Goal: Transaction & Acquisition: Obtain resource

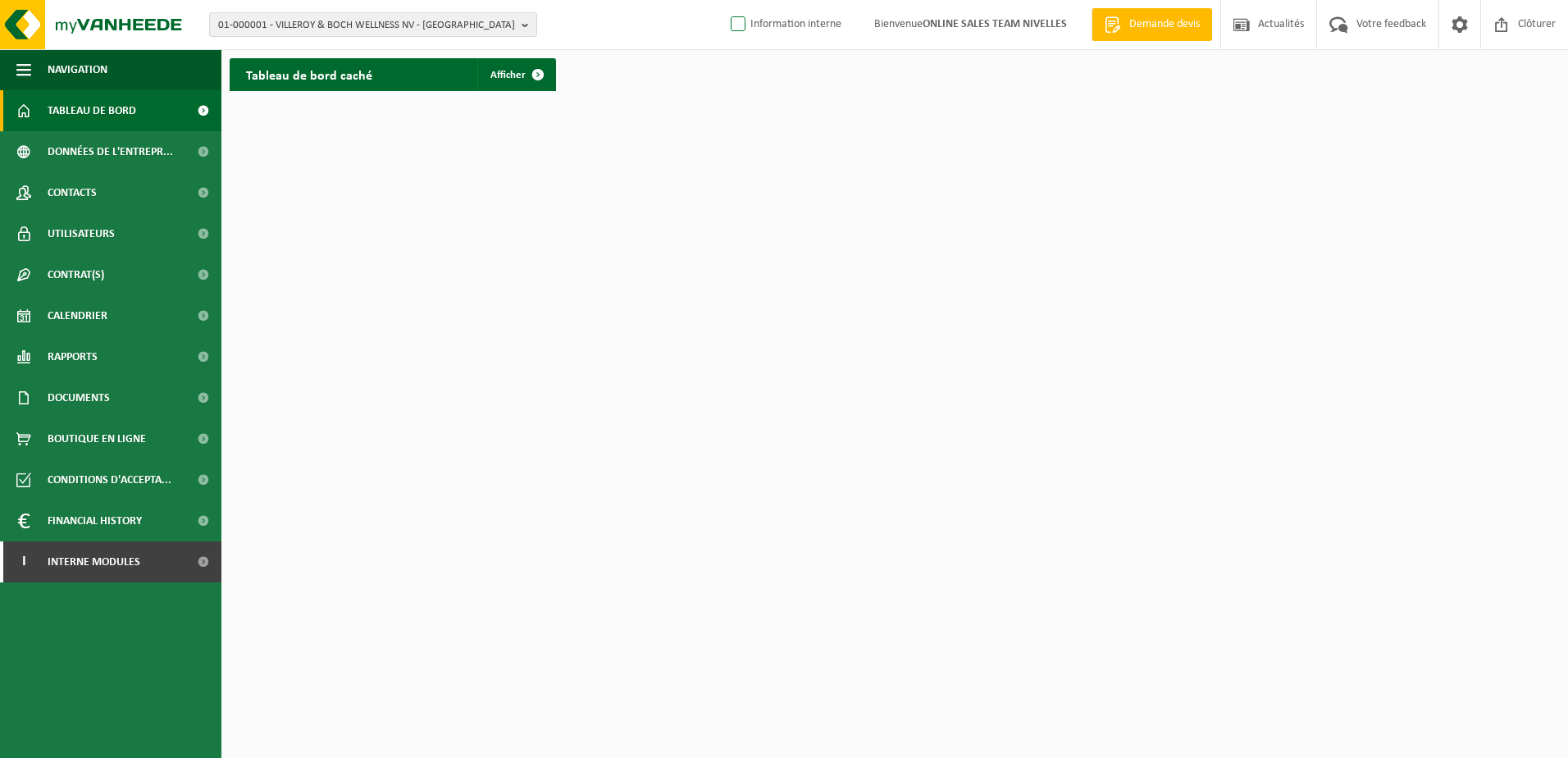
click at [727, 29] on label "Information interne" at bounding box center [784, 24] width 114 height 24
click at [724, 0] on input "Information interne" at bounding box center [724, -1] width 1 height 1
checkbox input "true"
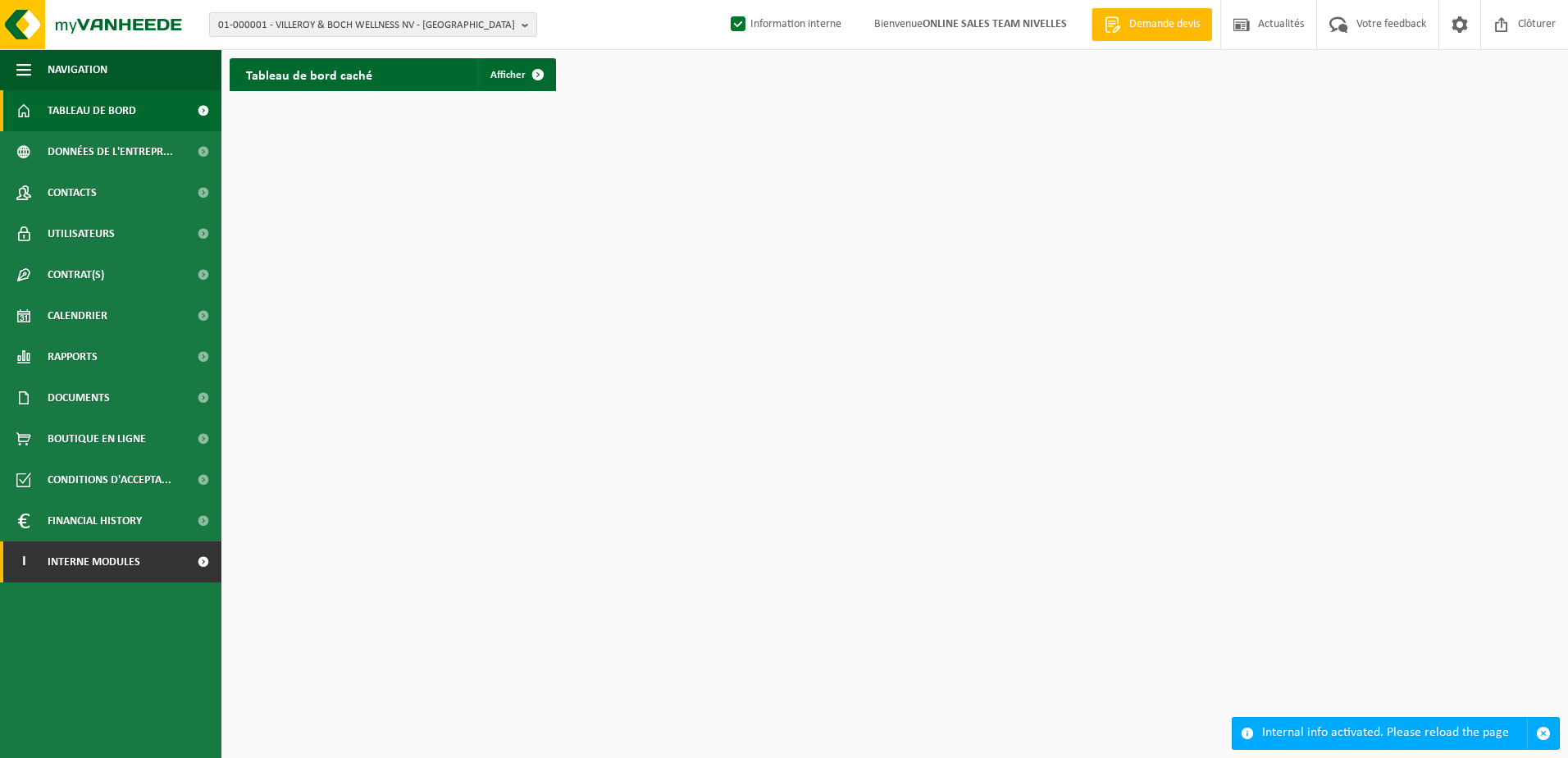
click at [196, 563] on span at bounding box center [203, 562] width 37 height 41
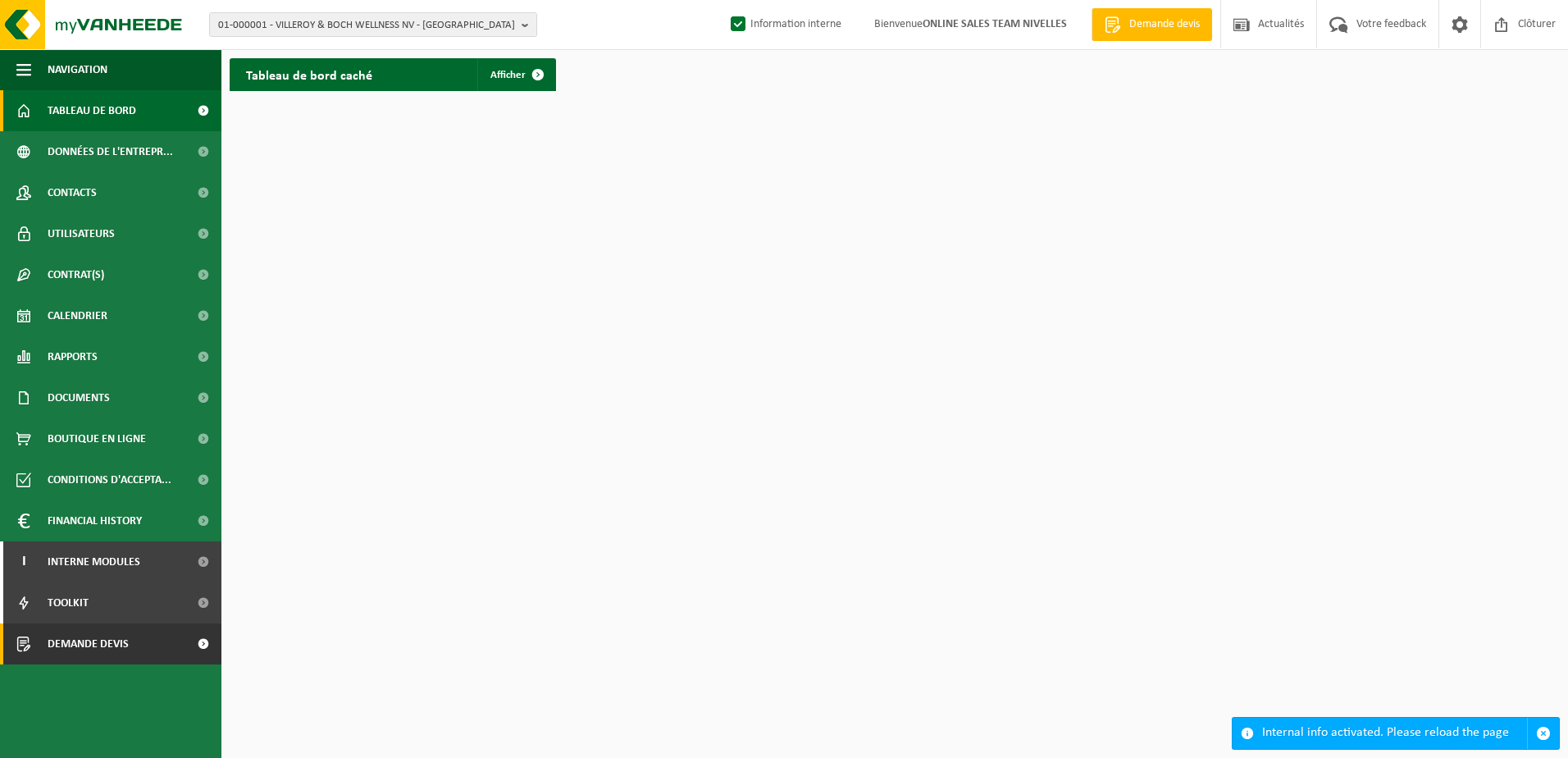
click at [194, 642] on span at bounding box center [203, 643] width 37 height 41
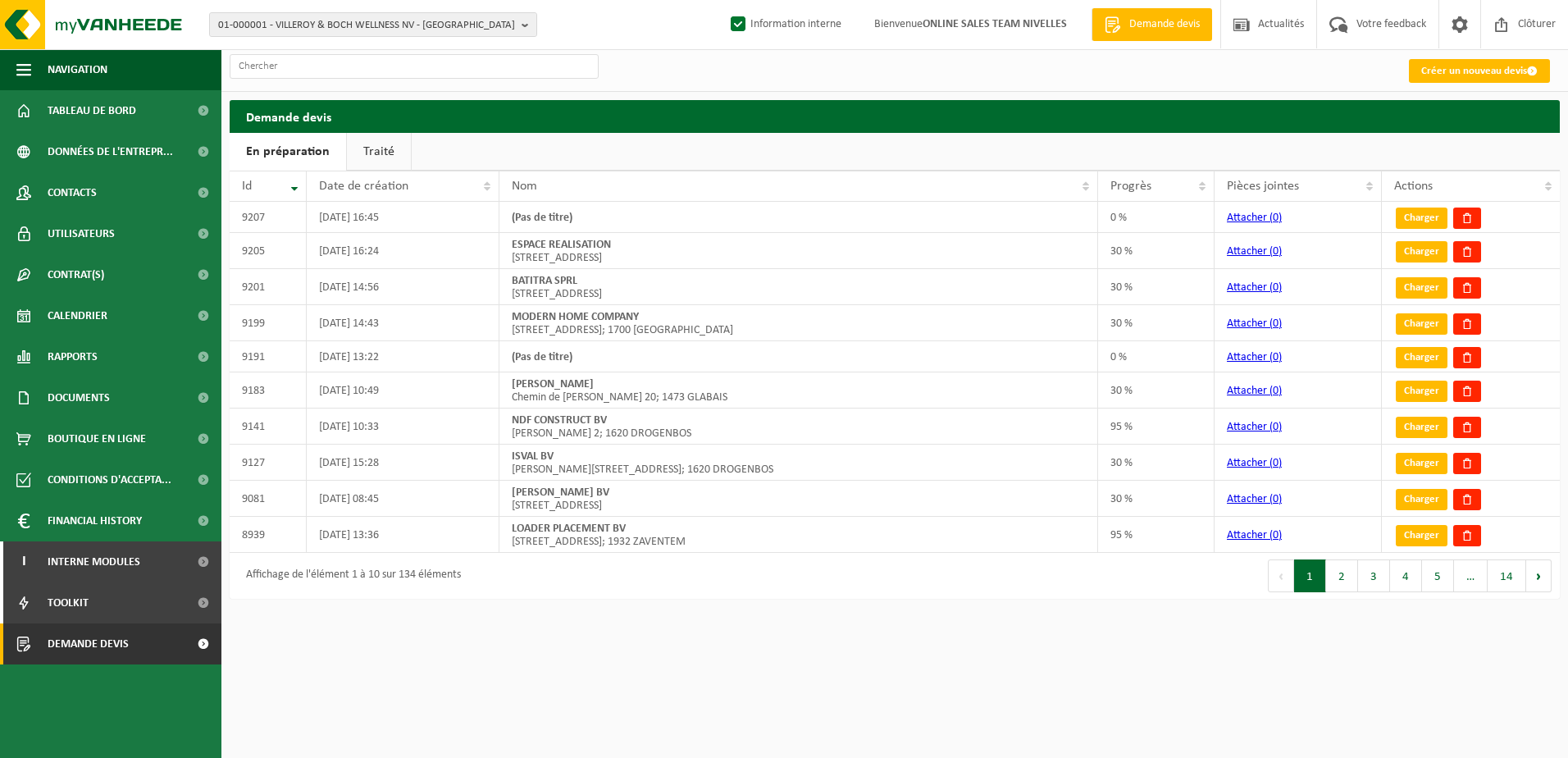
click at [375, 164] on link "Traité" at bounding box center [378, 152] width 64 height 38
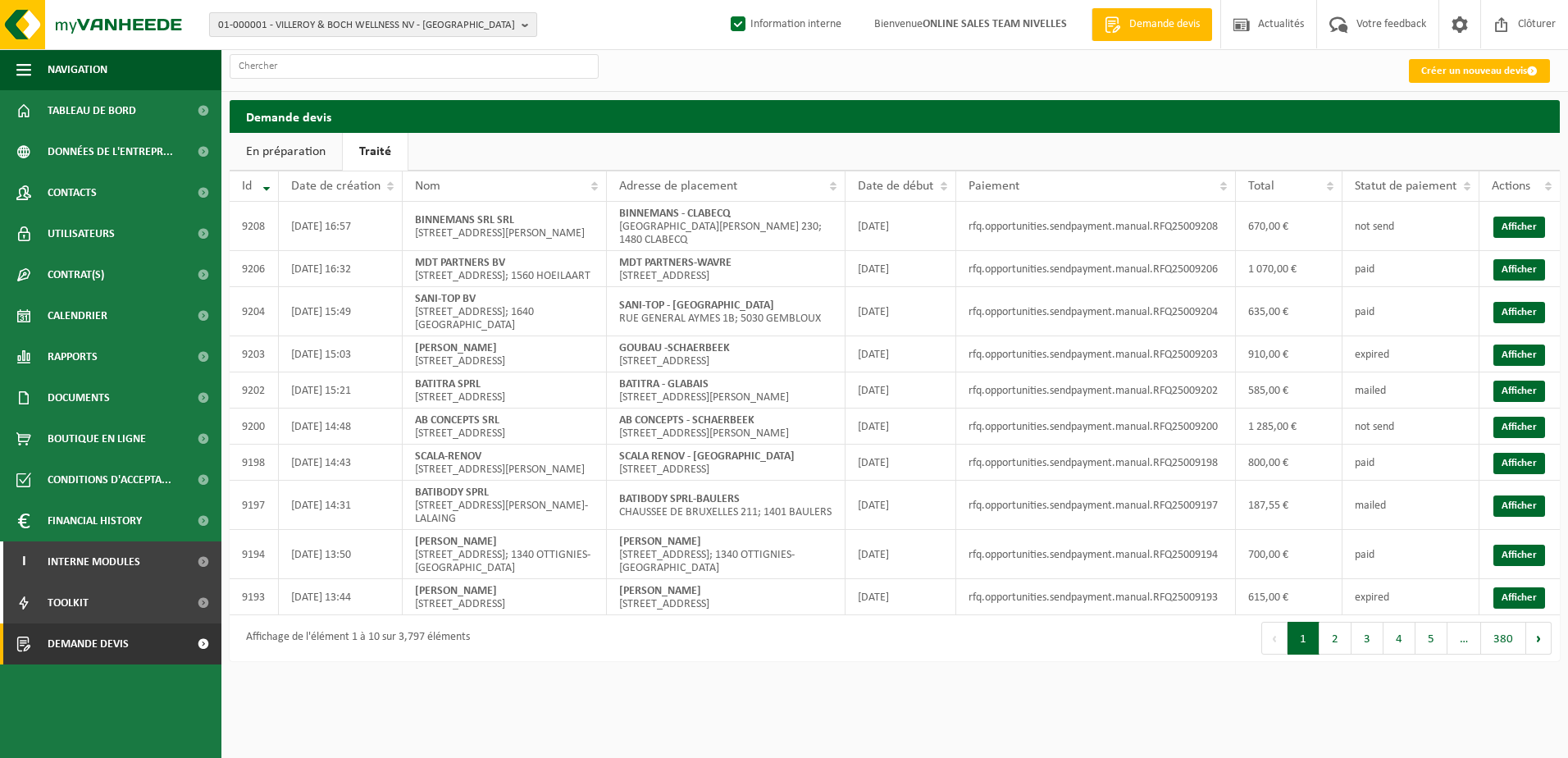
click at [525, 28] on b "button" at bounding box center [529, 24] width 15 height 23
type input "10-951620"
click at [402, 81] on li "10-951620 - RIERA OSCAR SRL - BUZET" at bounding box center [372, 75] width 319 height 20
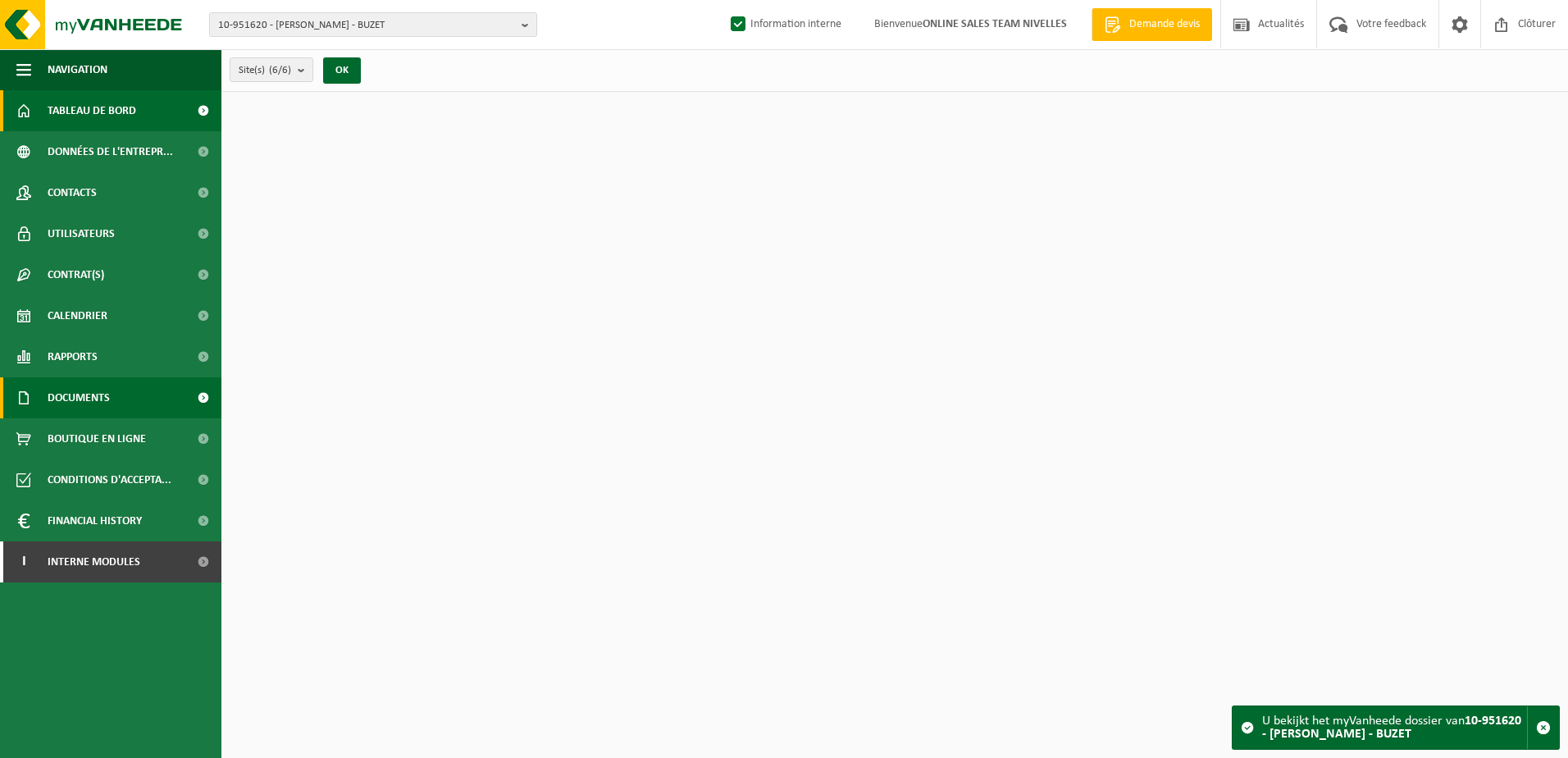
click at [76, 392] on span "Documents" at bounding box center [78, 398] width 62 height 41
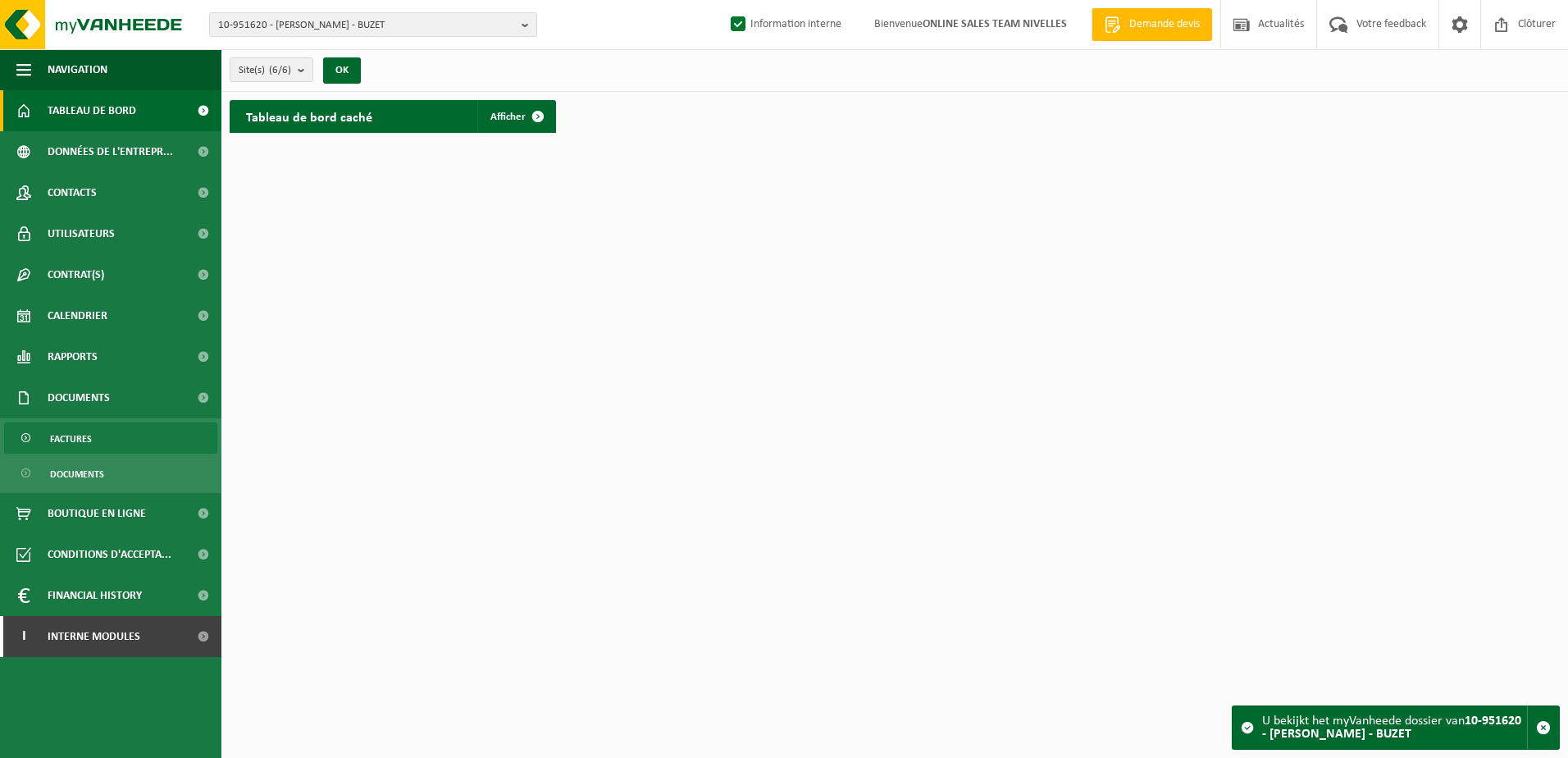
click at [79, 432] on span "Factures" at bounding box center [71, 438] width 42 height 31
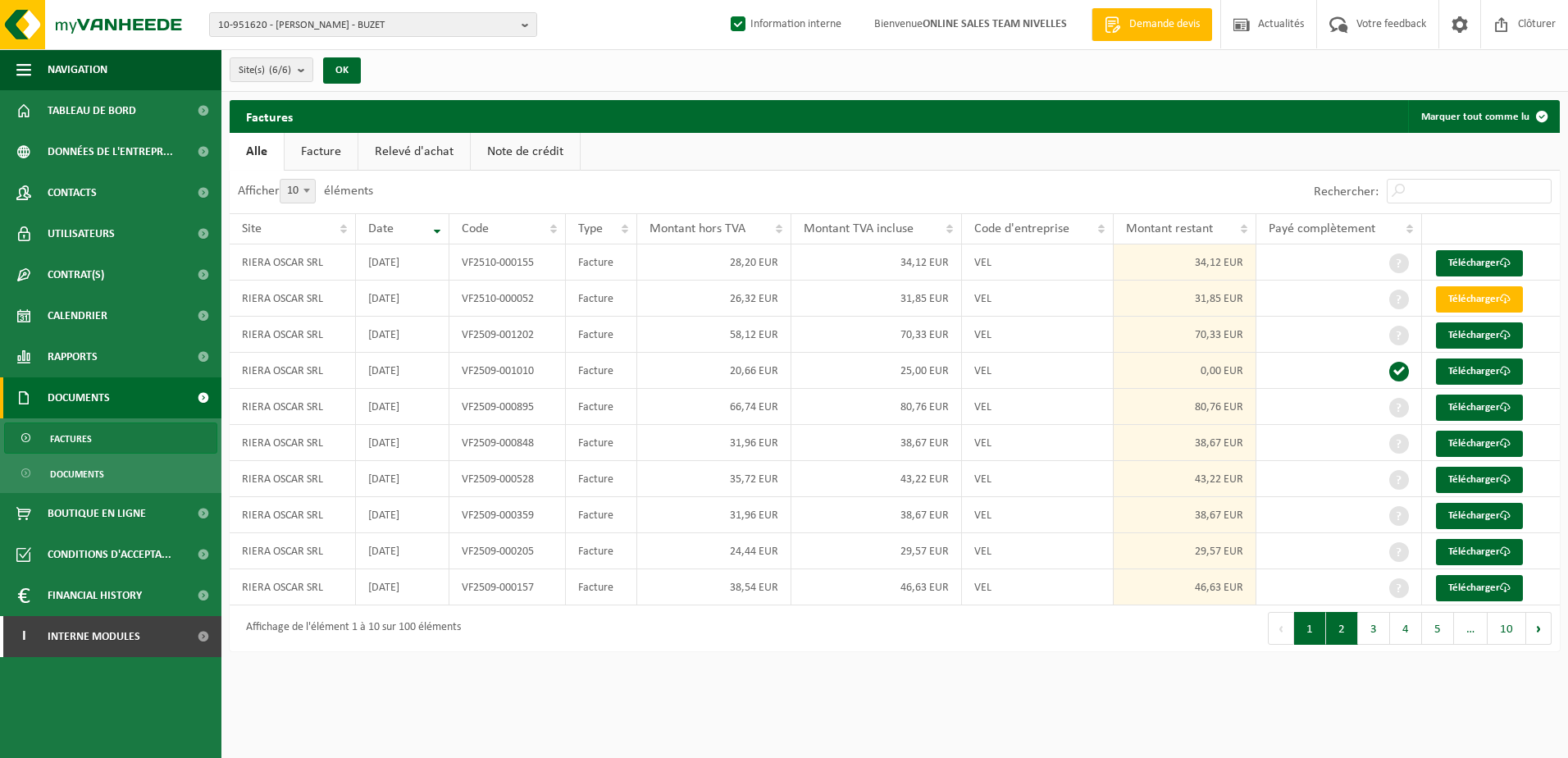
click at [1345, 642] on button "2" at bounding box center [1342, 628] width 32 height 33
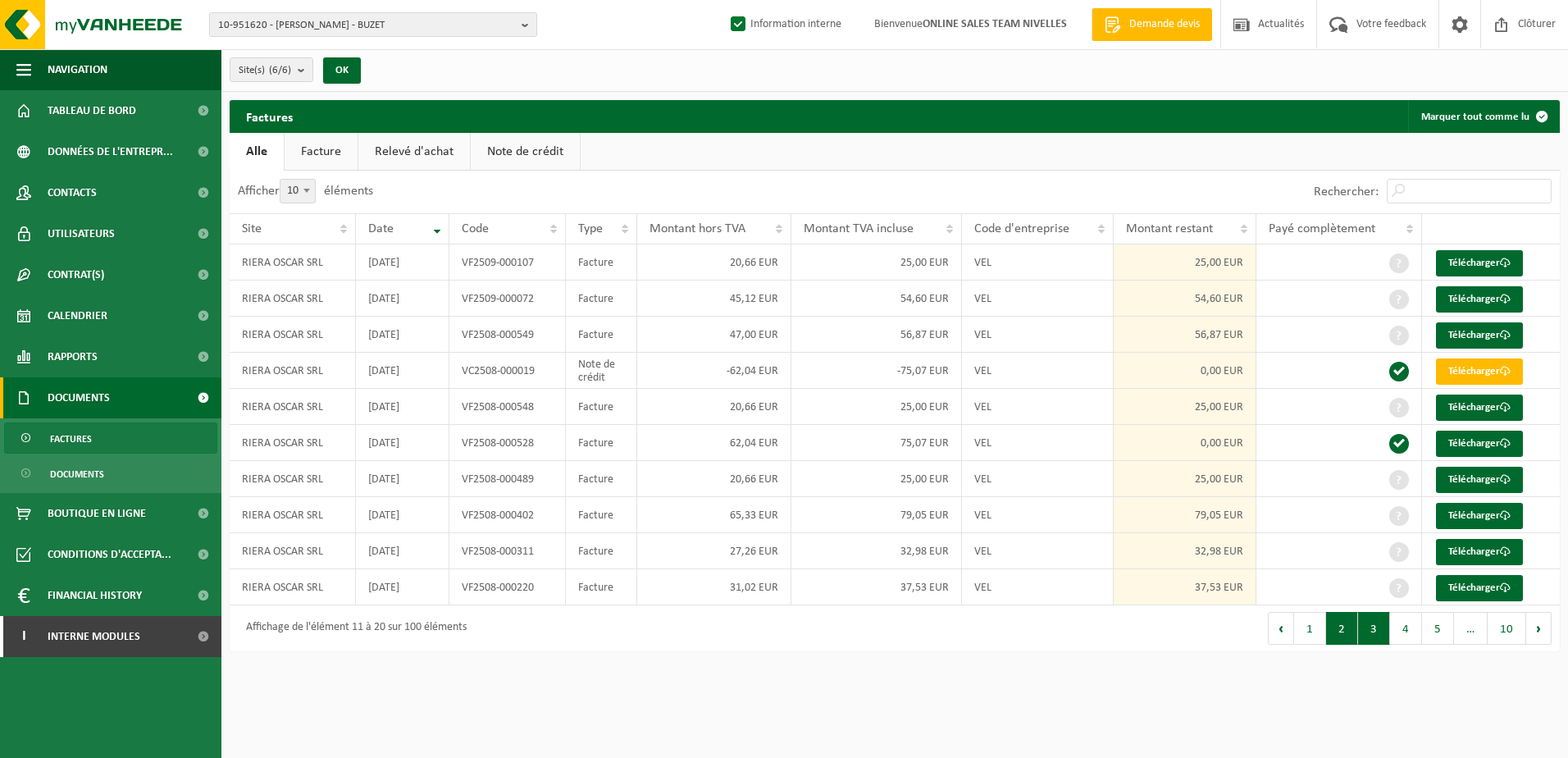
click at [1364, 634] on button "3" at bounding box center [1373, 628] width 32 height 33
click at [1409, 629] on button "4" at bounding box center [1406, 628] width 32 height 33
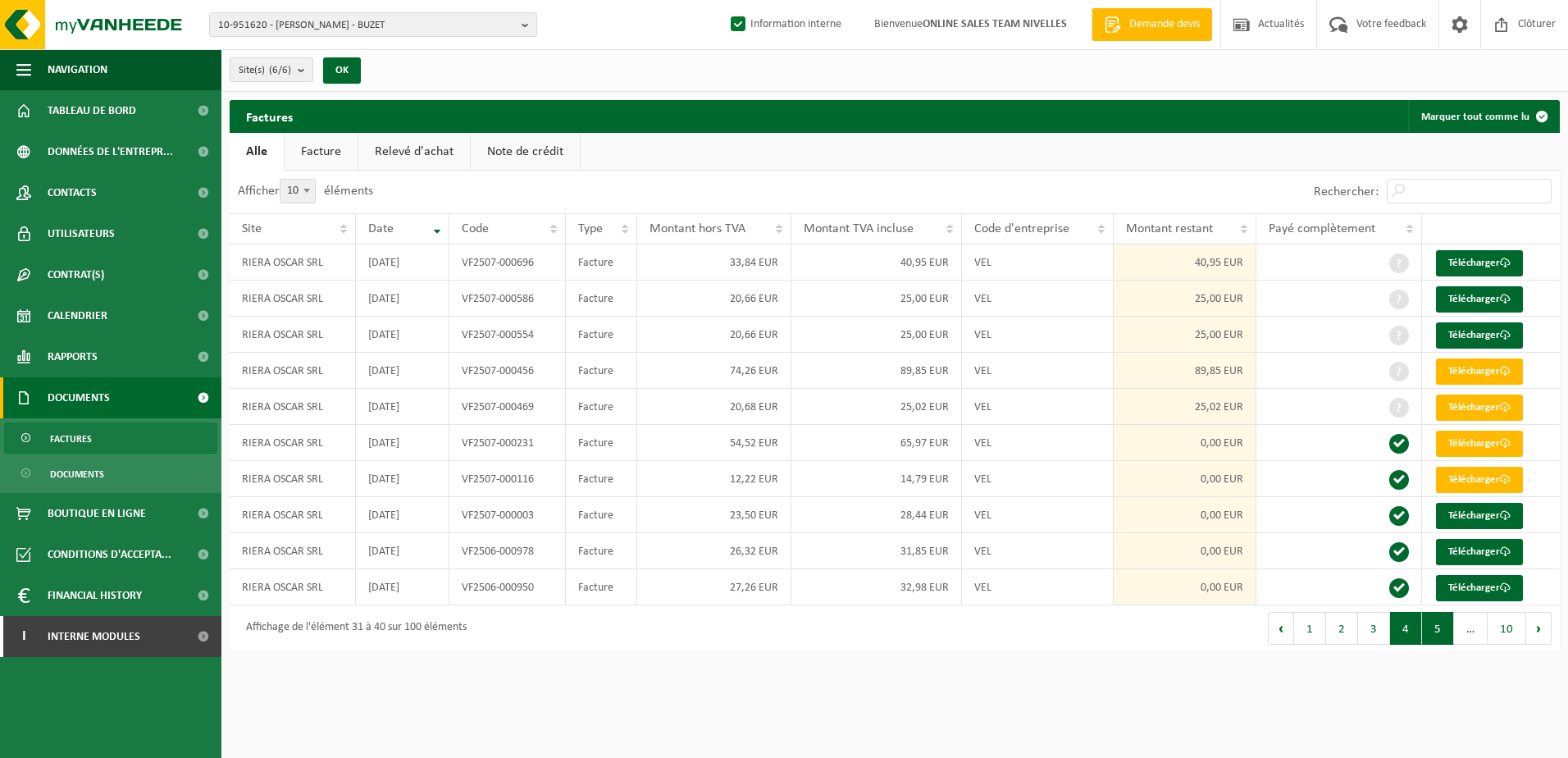
click at [1431, 627] on button "5" at bounding box center [1438, 628] width 32 height 33
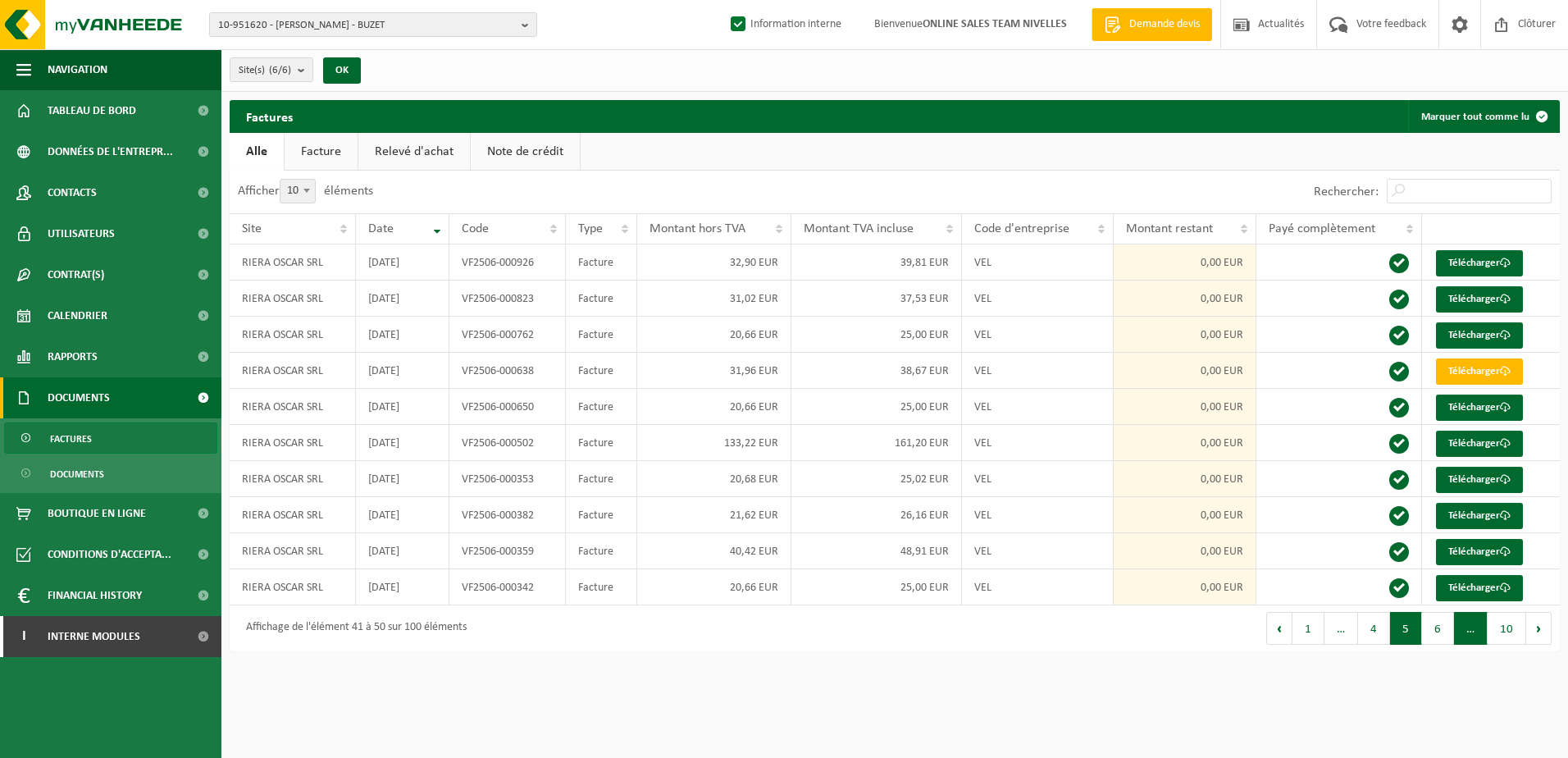
click at [1463, 629] on span "…" at bounding box center [1470, 628] width 34 height 33
click at [1480, 633] on span "…" at bounding box center [1470, 628] width 34 height 33
click at [1534, 622] on button "Suivant" at bounding box center [1538, 628] width 25 height 33
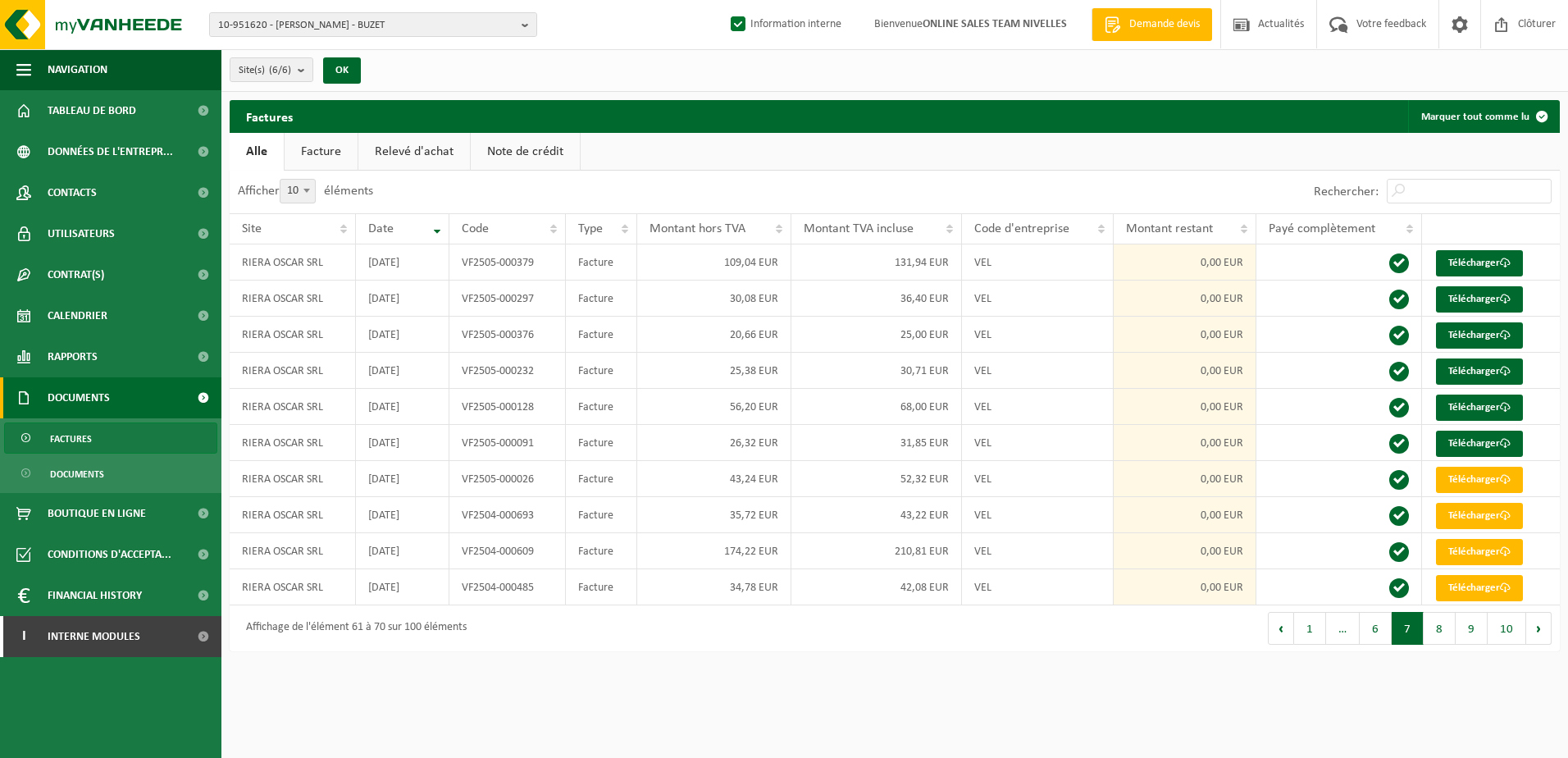
click at [1534, 622] on button "Suivant" at bounding box center [1538, 628] width 25 height 33
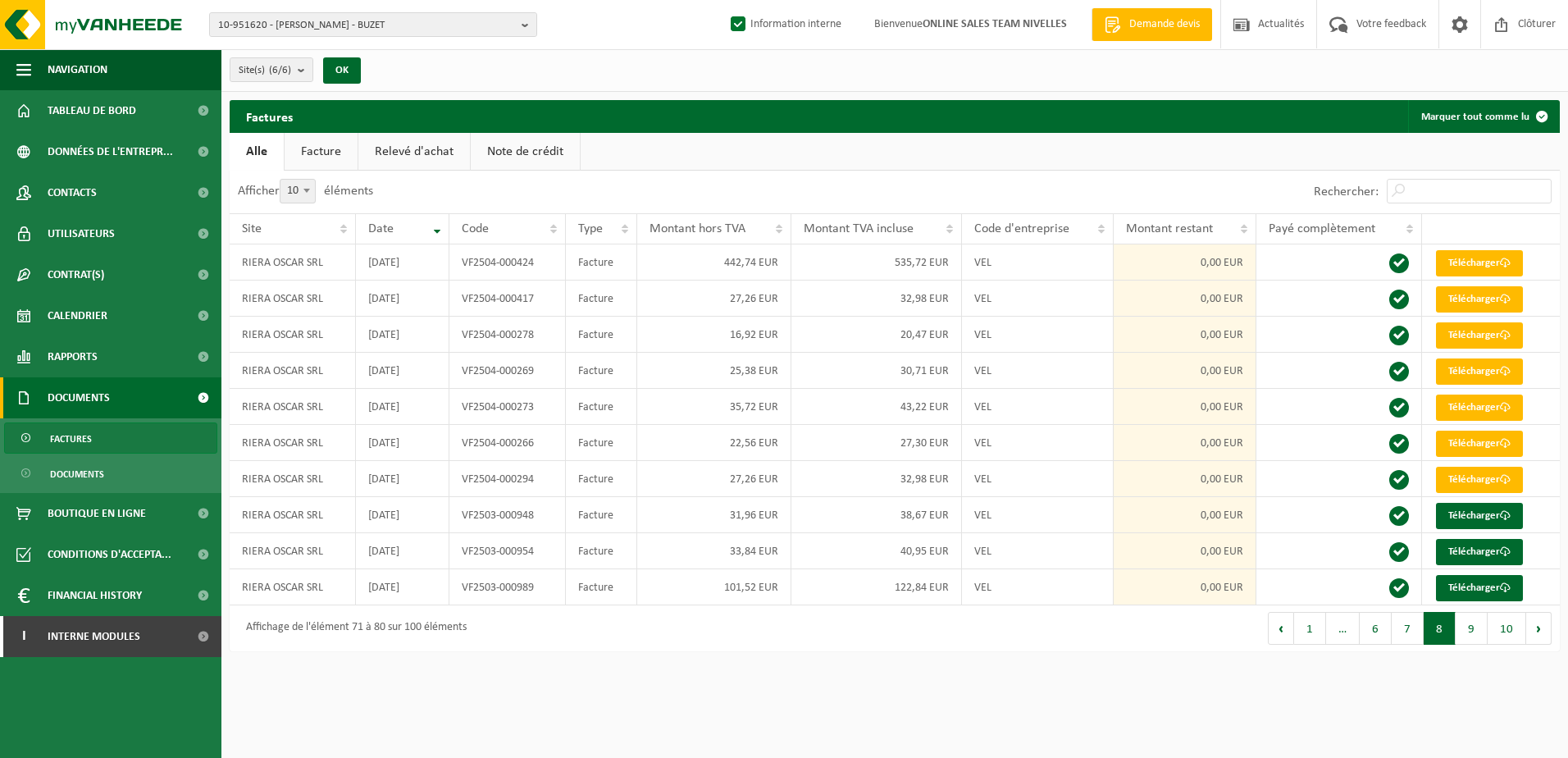
click at [1534, 622] on button "Suivant" at bounding box center [1538, 628] width 25 height 33
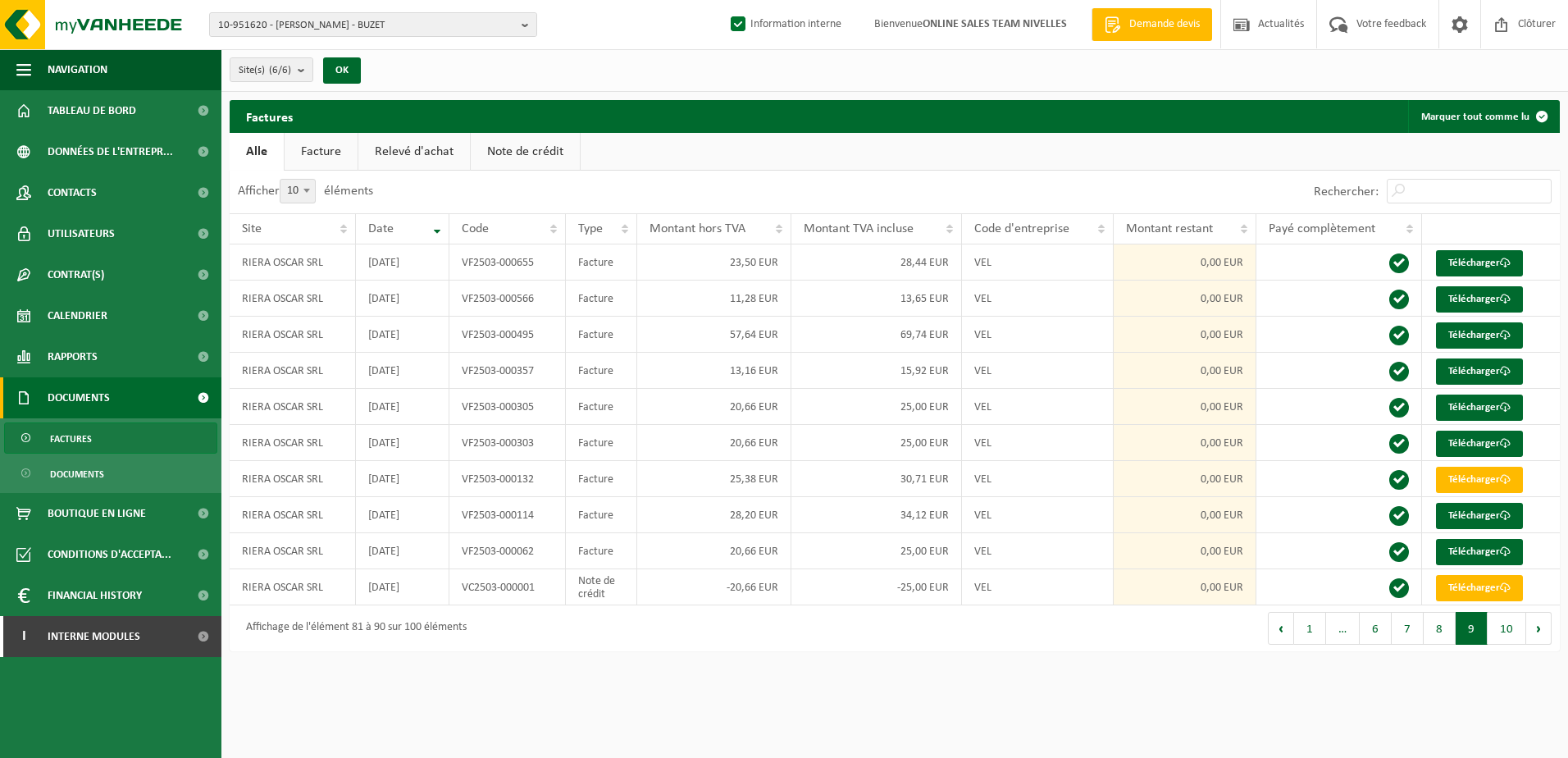
click at [1534, 622] on button "Suivant" at bounding box center [1538, 628] width 25 height 33
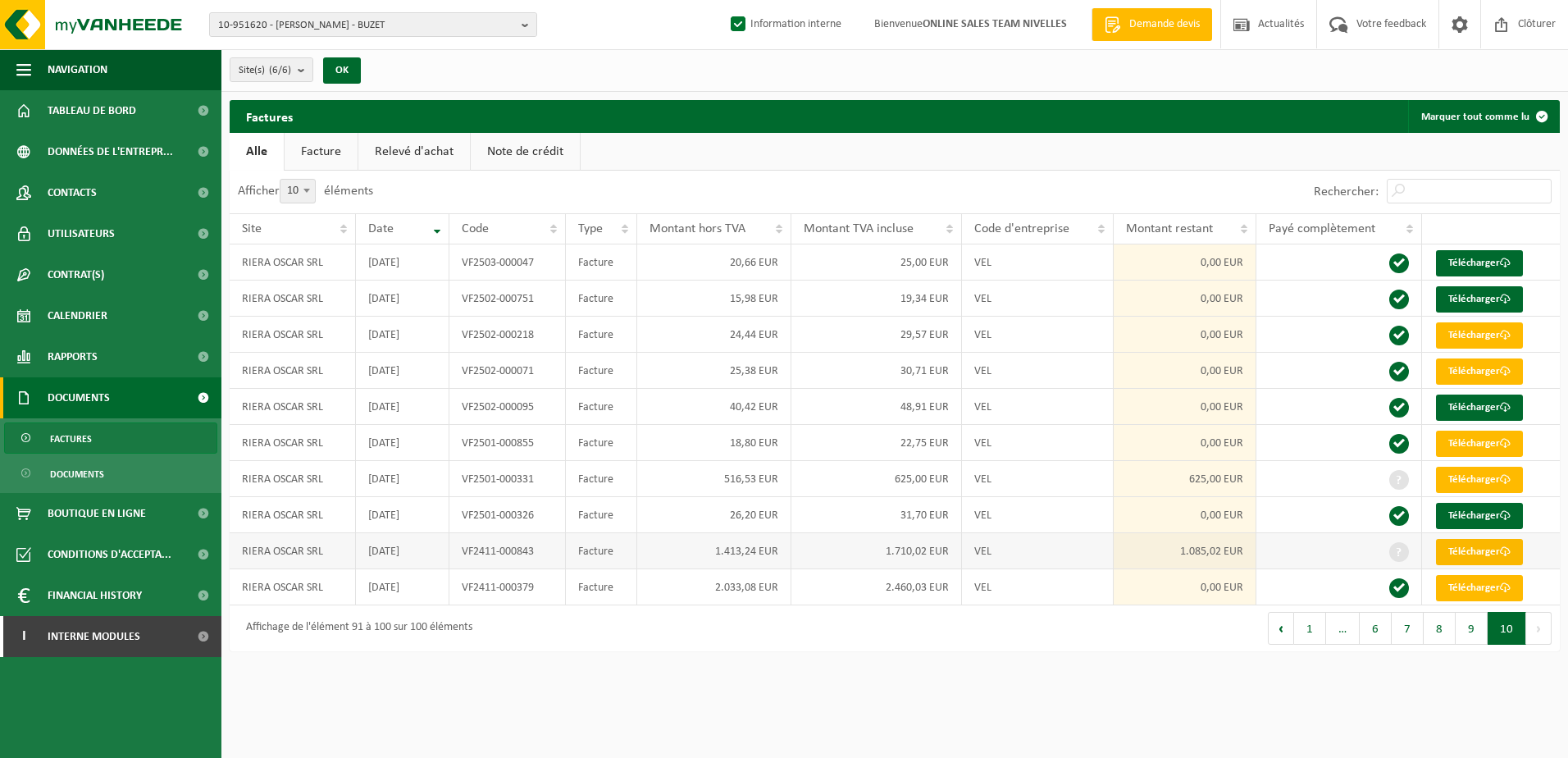
click at [1480, 548] on link "Télécharger" at bounding box center [1479, 552] width 87 height 26
click at [1466, 441] on link "Télécharger" at bounding box center [1479, 443] width 87 height 26
click at [1370, 637] on button "6" at bounding box center [1375, 628] width 32 height 33
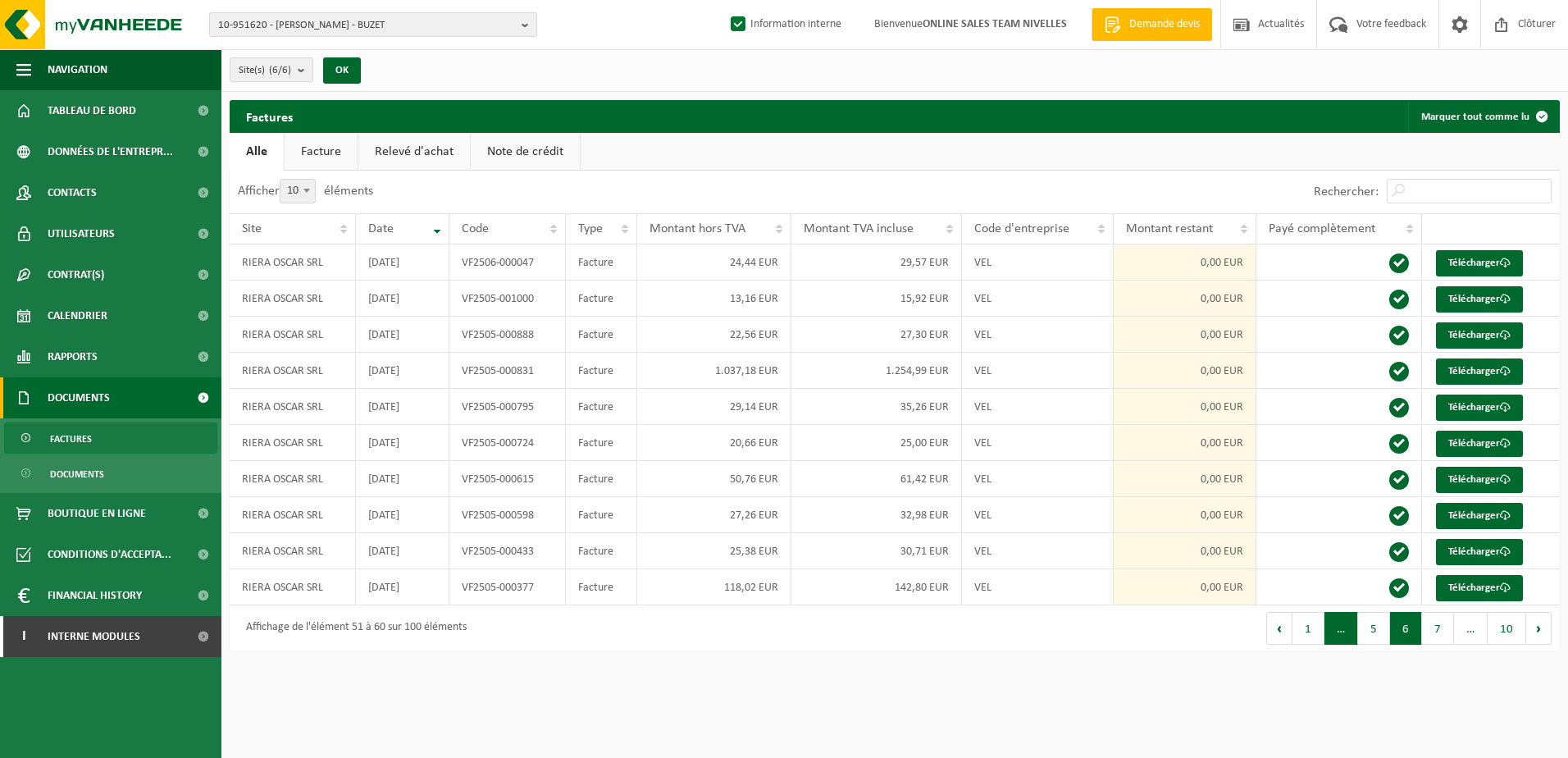
click at [1346, 624] on span "…" at bounding box center [1341, 628] width 34 height 33
click at [1278, 625] on button "Précédent" at bounding box center [1279, 628] width 26 height 33
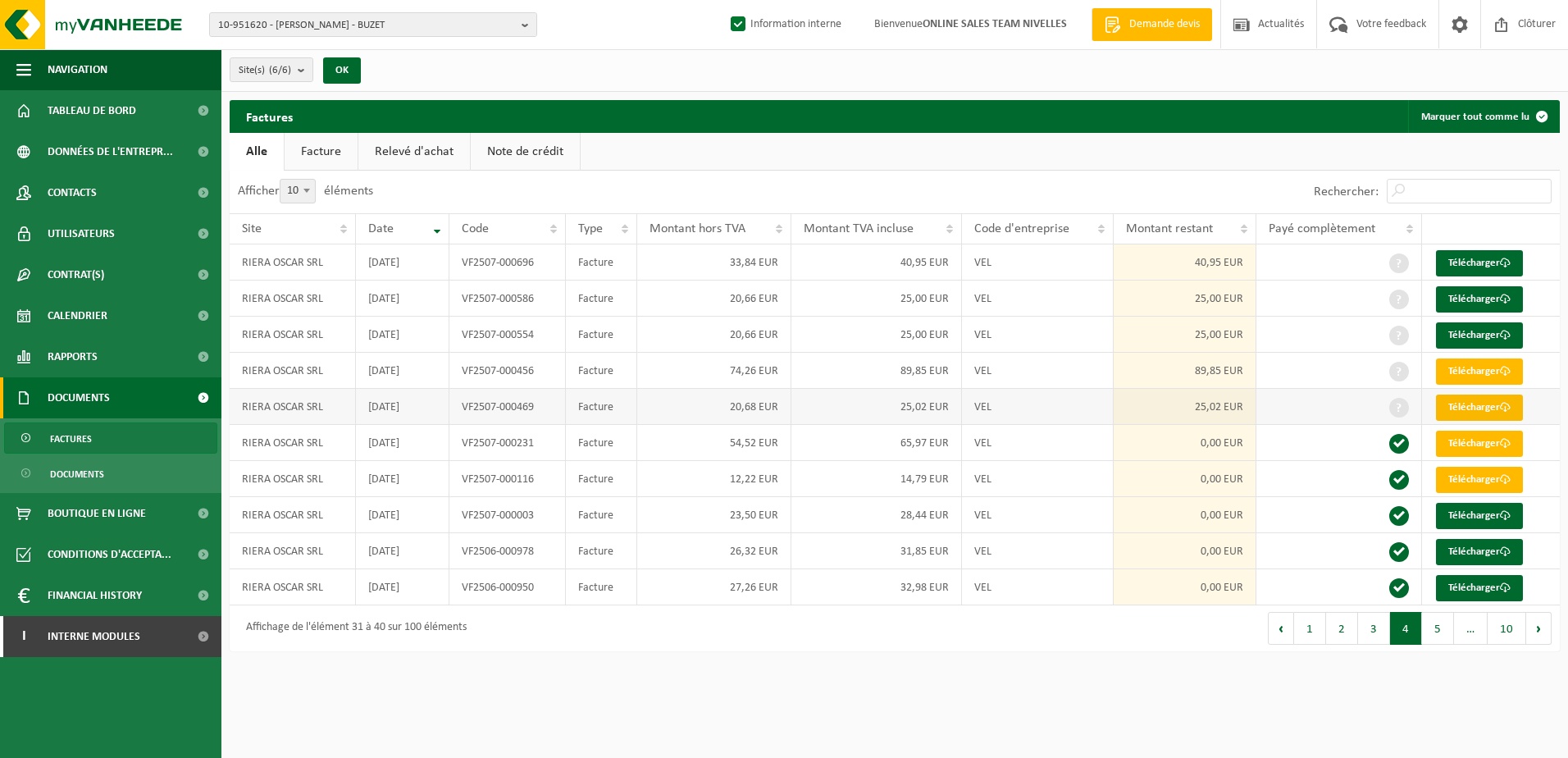
click at [1480, 405] on link "Télécharger" at bounding box center [1479, 408] width 87 height 26
click at [1480, 371] on link "Télécharger" at bounding box center [1479, 372] width 87 height 26
click at [1476, 338] on link "Télécharger" at bounding box center [1479, 335] width 87 height 26
click at [1473, 303] on link "Télécharger" at bounding box center [1479, 299] width 87 height 26
click at [1519, 258] on link "Télécharger" at bounding box center [1479, 264] width 87 height 26
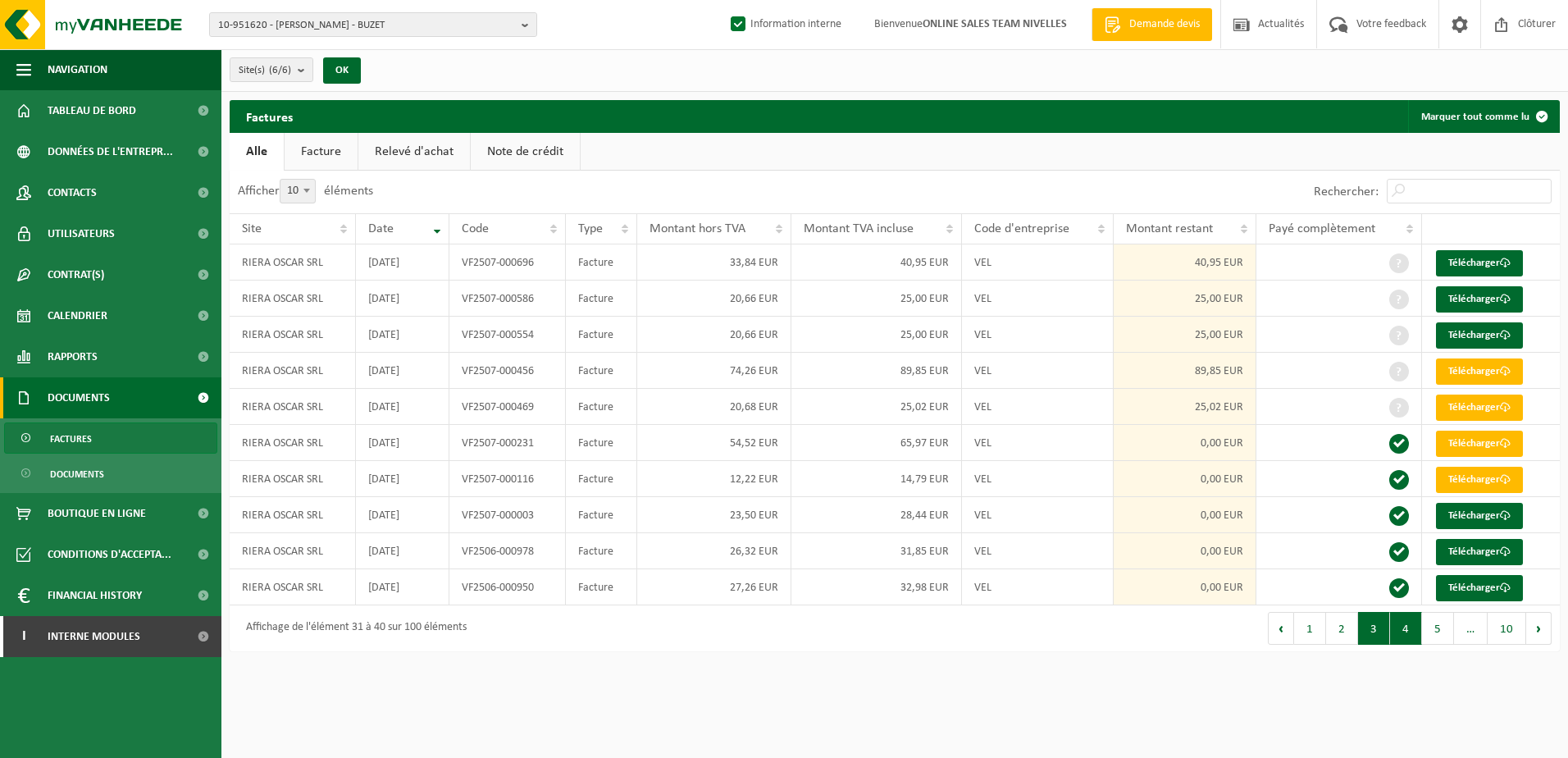
click at [1370, 629] on button "3" at bounding box center [1373, 628] width 32 height 33
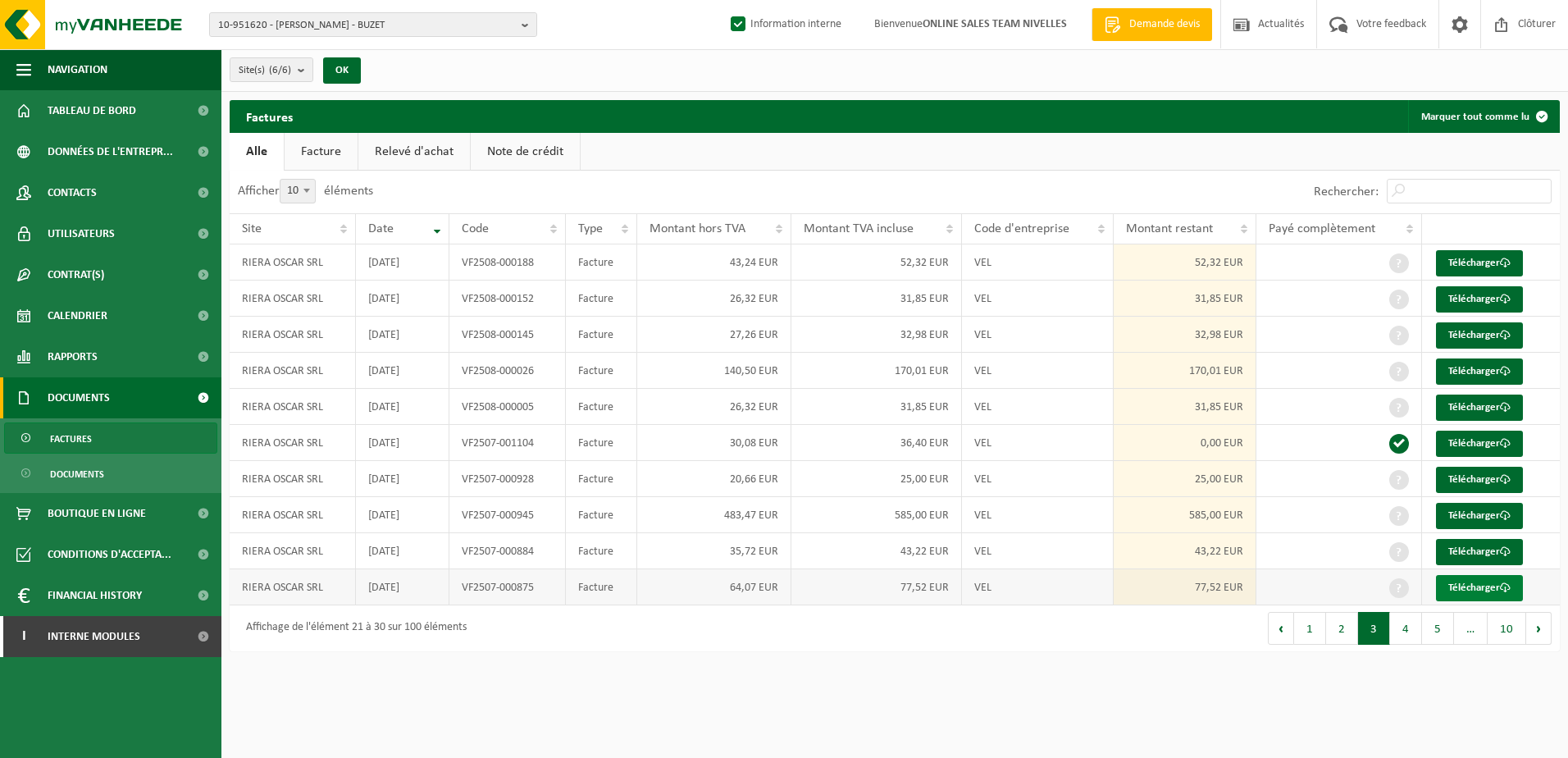
click at [1467, 578] on link "Télécharger" at bounding box center [1479, 588] width 87 height 26
click at [1474, 548] on link "Télécharger" at bounding box center [1479, 552] width 87 height 26
click at [1480, 521] on link "Télécharger" at bounding box center [1479, 516] width 87 height 26
click at [1517, 477] on link "Télécharger" at bounding box center [1479, 480] width 87 height 26
click at [1510, 408] on span at bounding box center [1505, 406] width 10 height 10
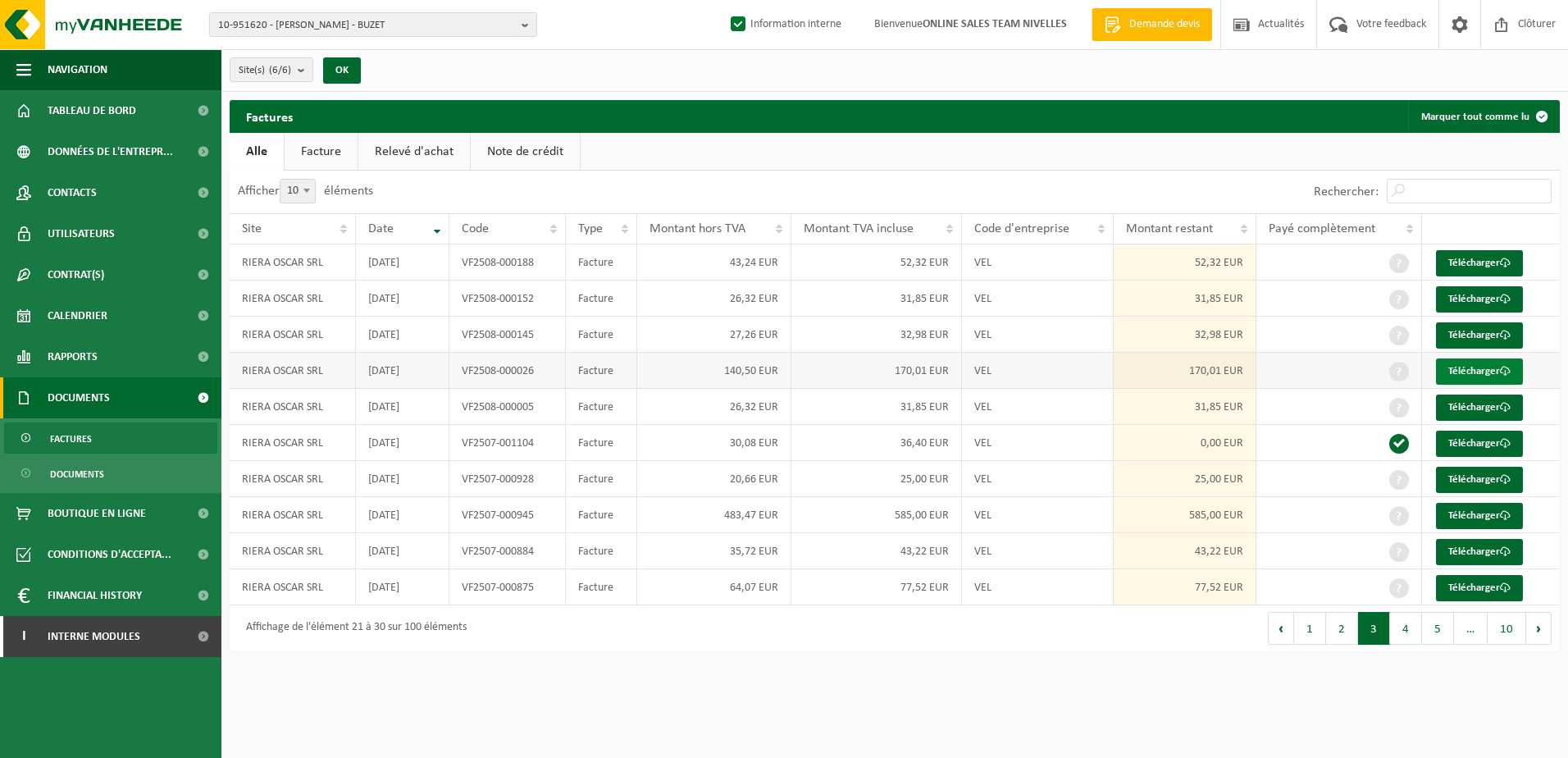
click at [1513, 368] on link "Télécharger" at bounding box center [1479, 372] width 87 height 26
click at [1513, 341] on link "Télécharger" at bounding box center [1479, 335] width 87 height 26
click at [1513, 302] on link "Télécharger" at bounding box center [1479, 299] width 87 height 26
click at [1513, 268] on link "Télécharger" at bounding box center [1479, 264] width 87 height 26
click at [1350, 624] on button "2" at bounding box center [1342, 628] width 32 height 33
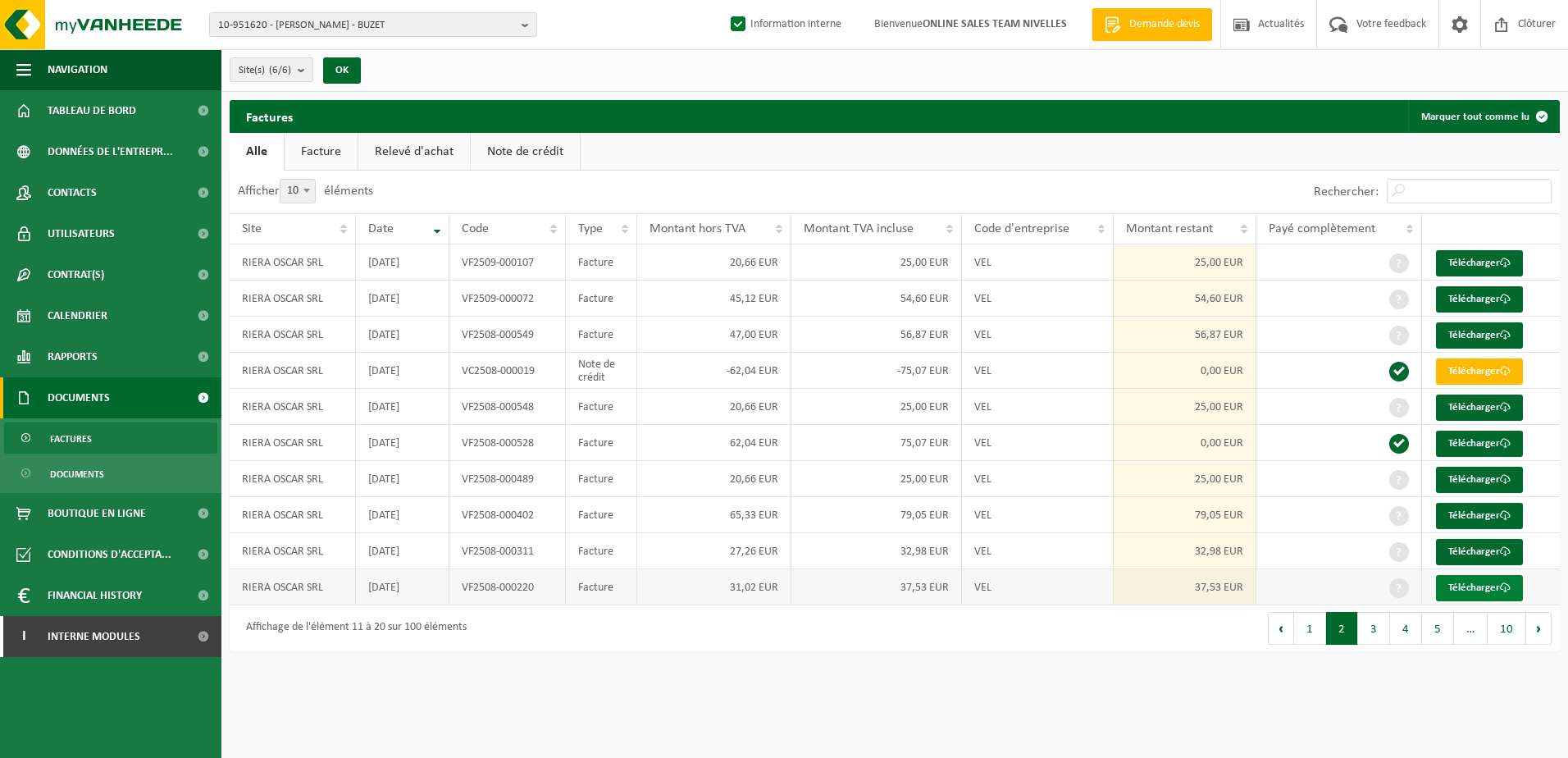
click at [1473, 580] on link "Télécharger" at bounding box center [1479, 588] width 87 height 26
click at [1504, 552] on span at bounding box center [1505, 550] width 10 height 10
click at [1510, 511] on span at bounding box center [1505, 515] width 10 height 10
click at [1510, 482] on span at bounding box center [1505, 479] width 10 height 10
click at [1512, 444] on link "Télécharger" at bounding box center [1479, 443] width 87 height 26
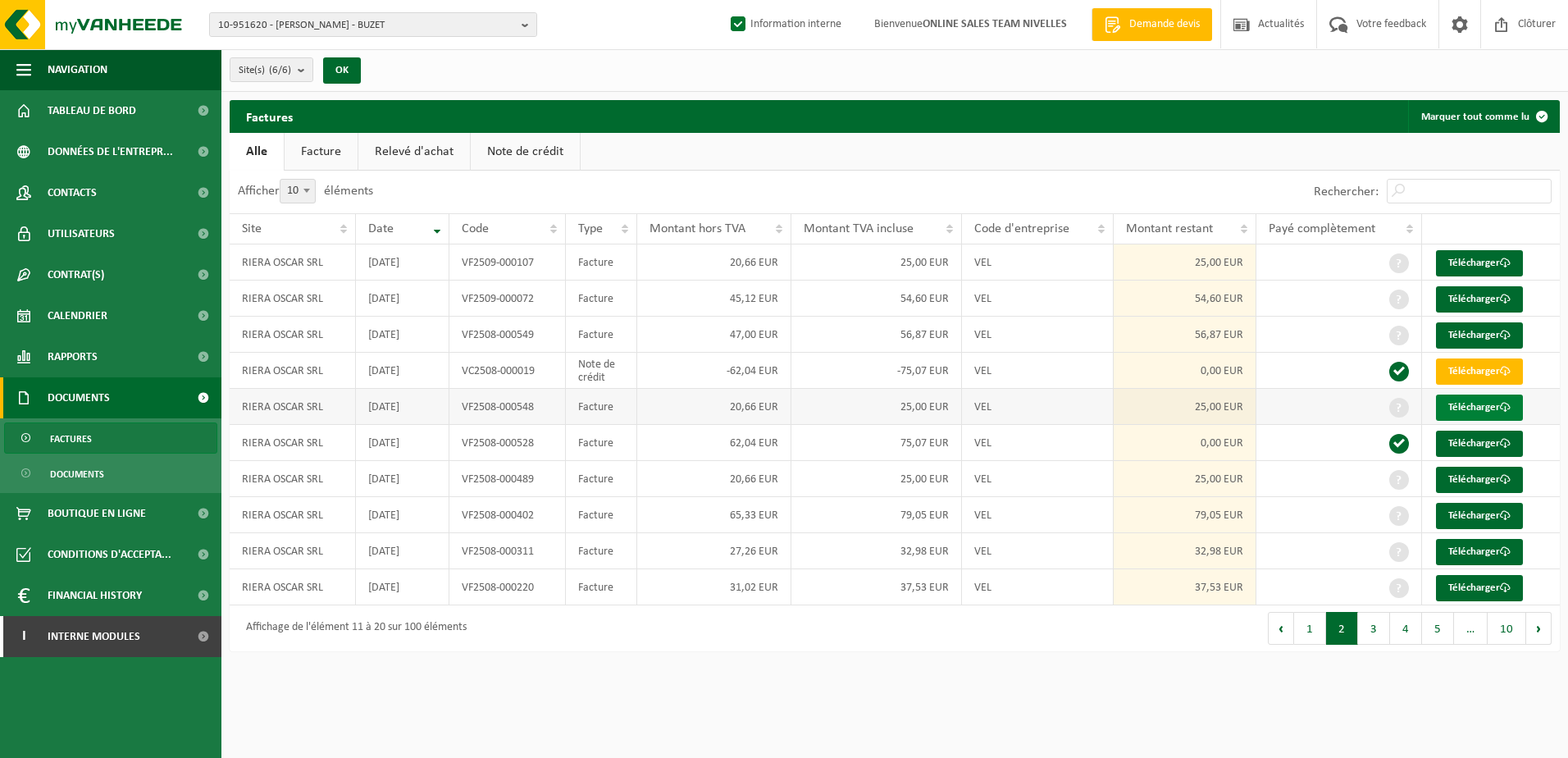
click at [1514, 408] on link "Télécharger" at bounding box center [1479, 408] width 87 height 26
click at [1513, 326] on link "Télécharger" at bounding box center [1479, 335] width 87 height 26
click at [1513, 305] on link "Télécharger" at bounding box center [1479, 299] width 87 height 26
click at [1514, 251] on link "Télécharger" at bounding box center [1479, 264] width 87 height 26
click at [1304, 629] on button "1" at bounding box center [1310, 628] width 32 height 33
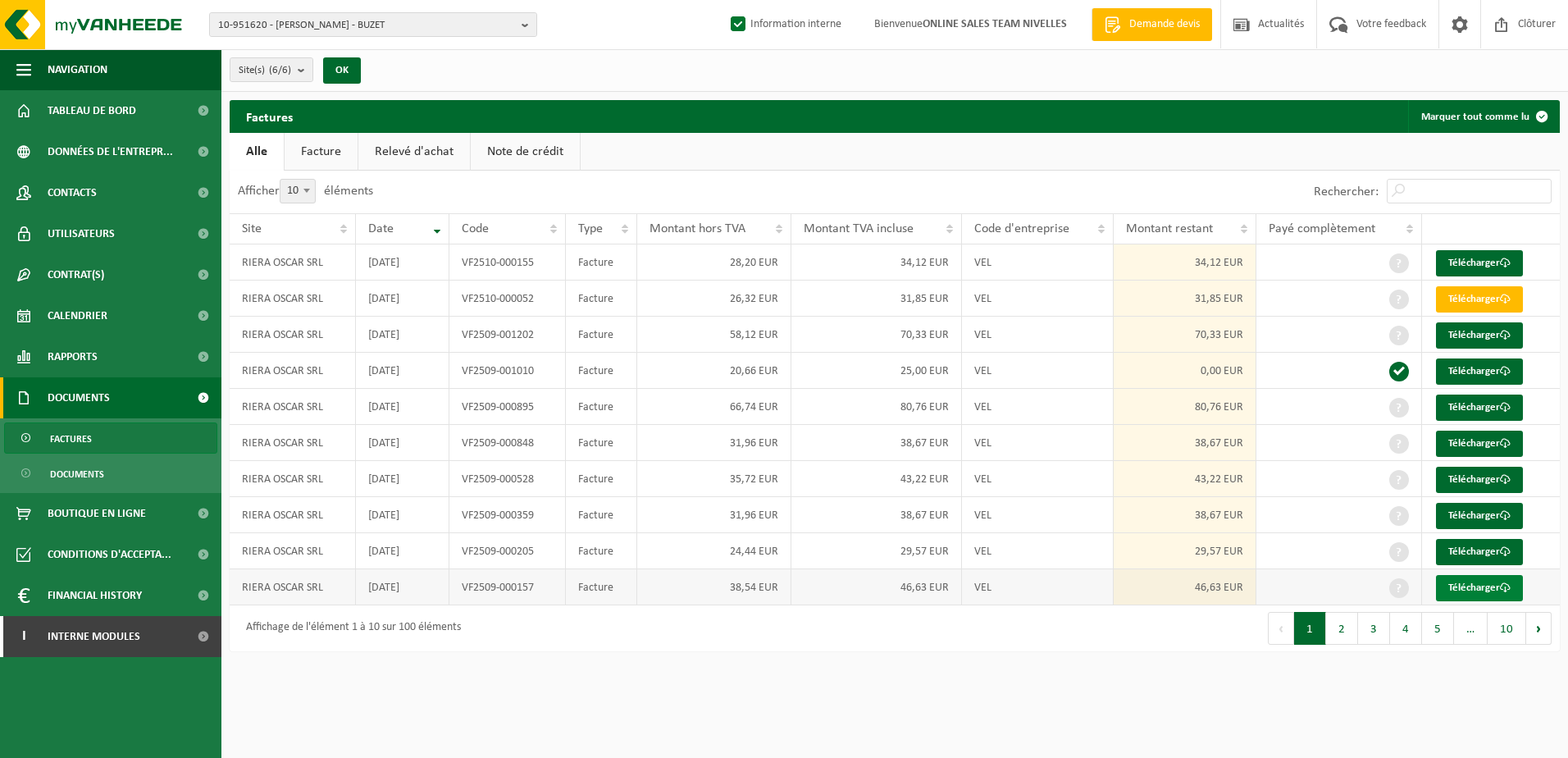
click at [1514, 576] on link "Télécharger" at bounding box center [1479, 588] width 87 height 26
click at [1513, 546] on link "Télécharger" at bounding box center [1479, 552] width 87 height 26
click at [1513, 514] on link "Télécharger" at bounding box center [1479, 516] width 87 height 26
click at [1513, 475] on link "Télécharger" at bounding box center [1479, 480] width 87 height 26
click at [1511, 450] on link "Télécharger" at bounding box center [1479, 443] width 87 height 26
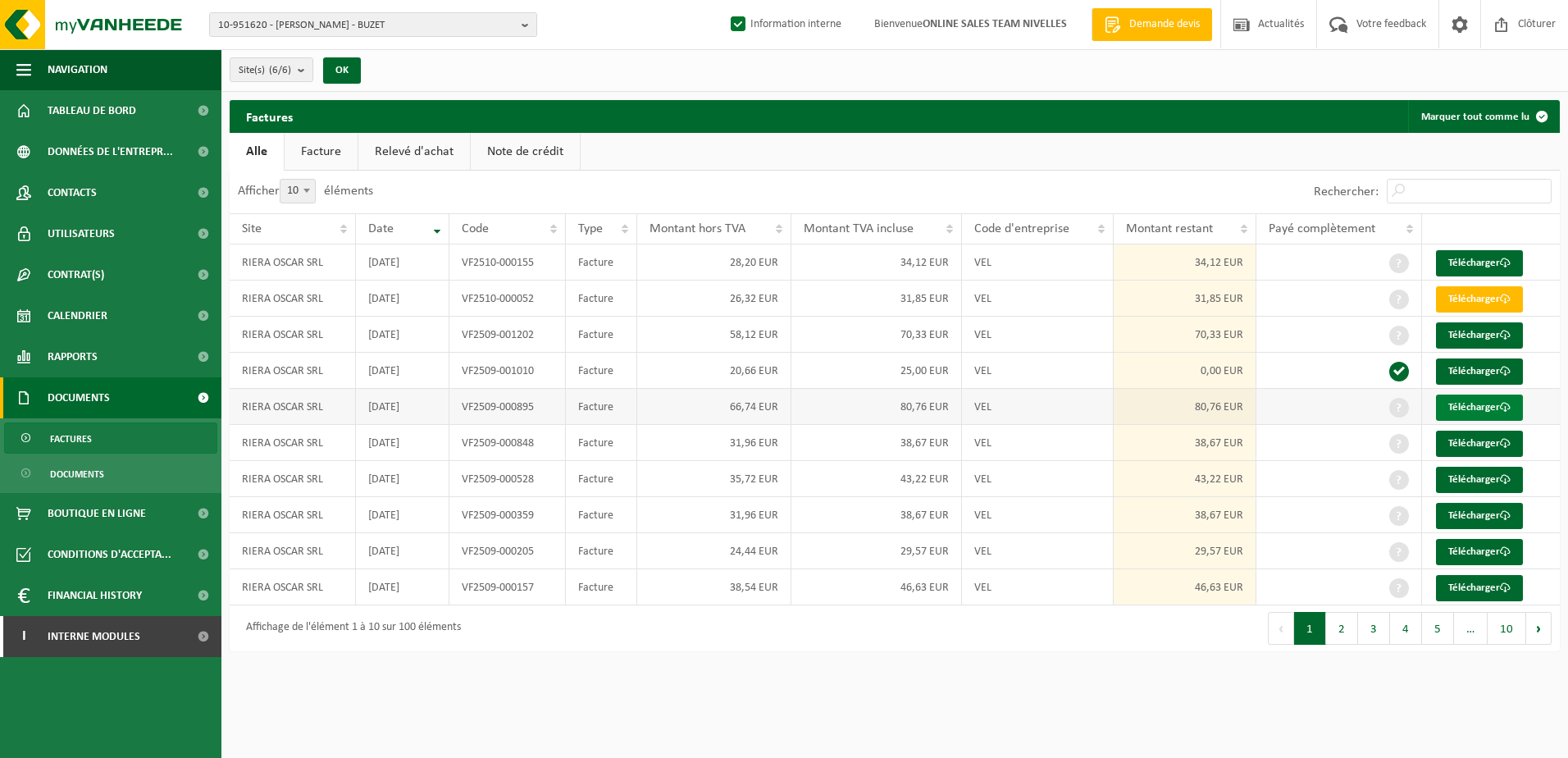
click at [1516, 405] on link "Télécharger" at bounding box center [1479, 408] width 87 height 26
click at [1517, 332] on link "Télécharger" at bounding box center [1479, 335] width 87 height 26
click at [1521, 291] on link "Télécharger" at bounding box center [1479, 299] width 87 height 26
click at [1521, 263] on link "Télécharger" at bounding box center [1479, 264] width 87 height 26
click at [114, 193] on link "Contacts" at bounding box center [111, 193] width 222 height 41
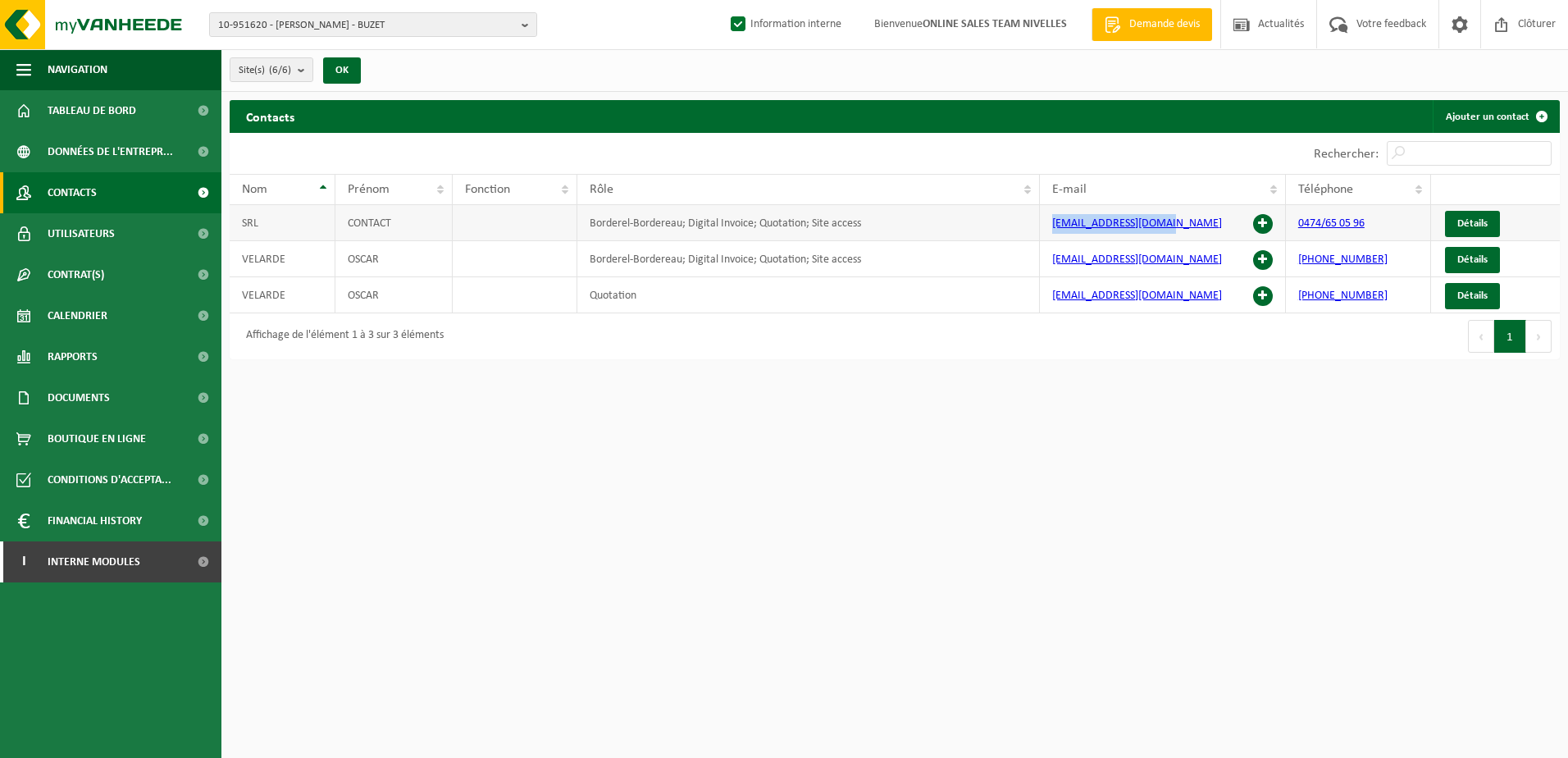
drag, startPoint x: 1163, startPoint y: 223, endPoint x: 1055, endPoint y: 220, distance: 108.0
click at [1055, 220] on td "oscariera.v@gmail.com" at bounding box center [1162, 223] width 245 height 36
copy link "oscariera.v@gmail.com"
click at [715, 493] on html "10-951620 - RIERA OSCAR SRL - BUZET 10-951620 - RIERA OSCAR SRL - BUZET 10-9885…" at bounding box center [784, 379] width 1568 height 758
click at [528, 25] on b "button" at bounding box center [529, 24] width 15 height 23
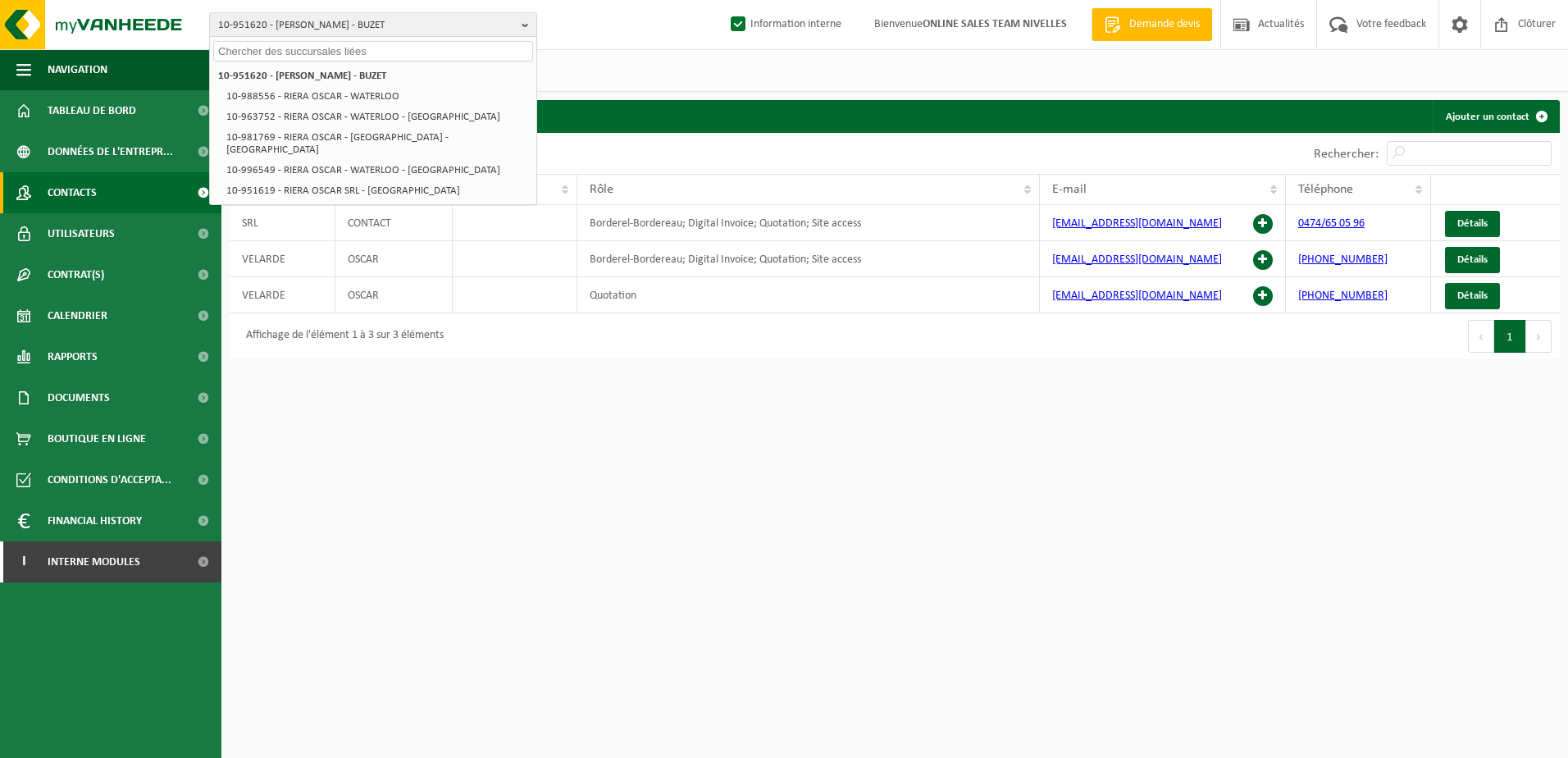
click at [436, 53] on input "text" at bounding box center [372, 51] width 319 height 20
paste input "10-953547"
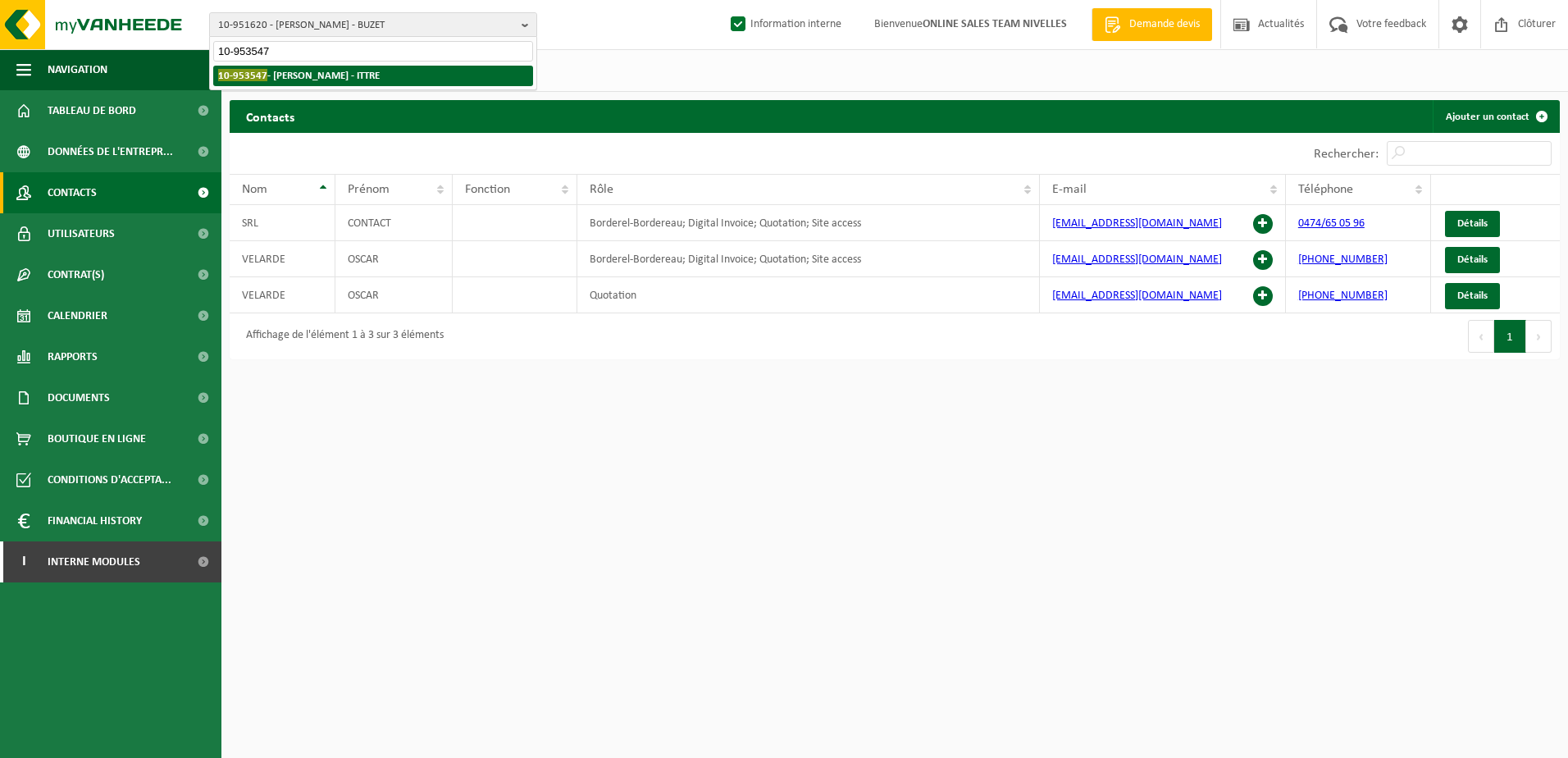
type input "10-953547"
click at [407, 69] on li "10-953547 - DUBOIS LAURENT - ITTRE" at bounding box center [372, 75] width 319 height 20
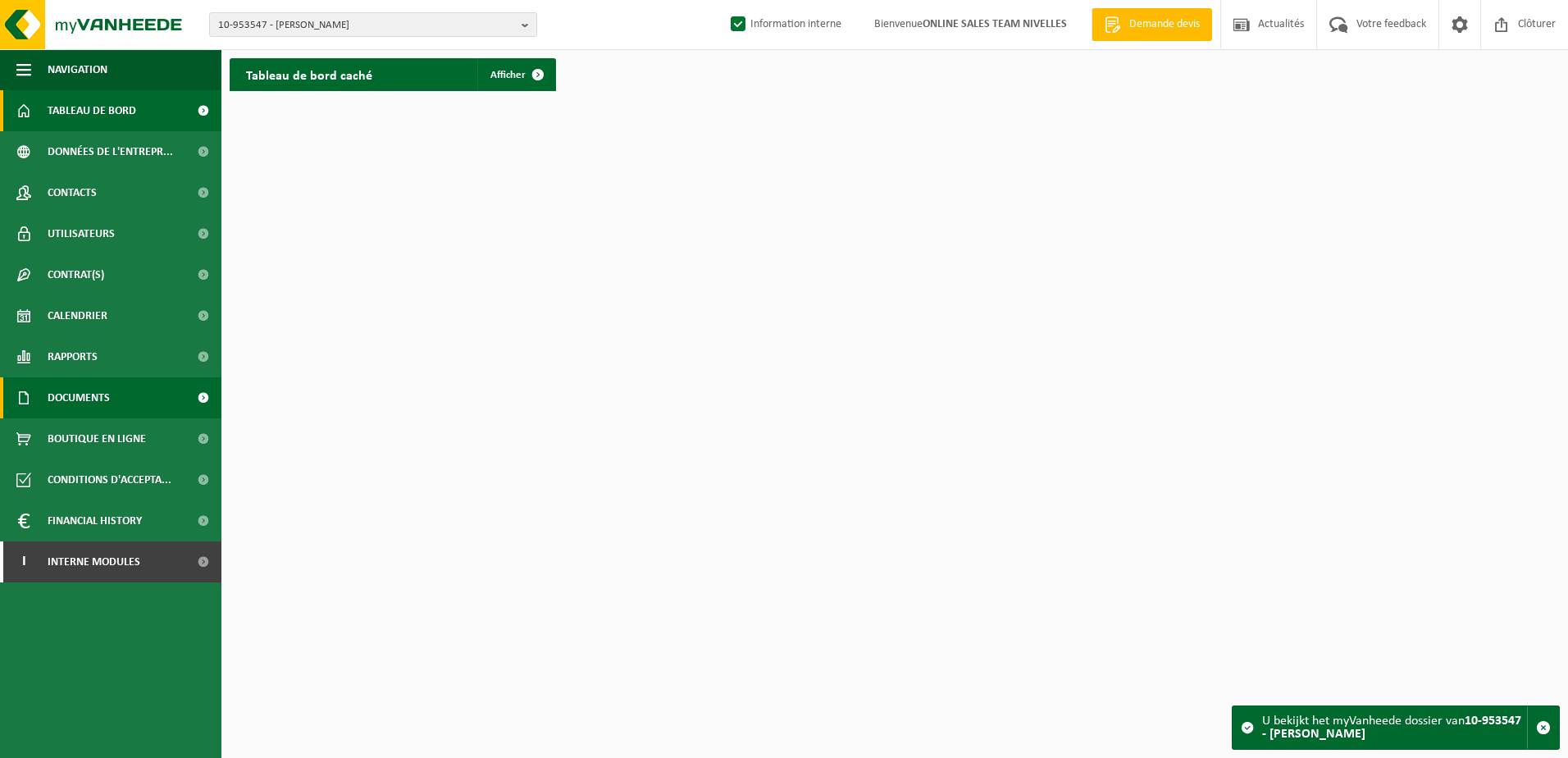
click at [84, 394] on span "Documents" at bounding box center [78, 398] width 62 height 41
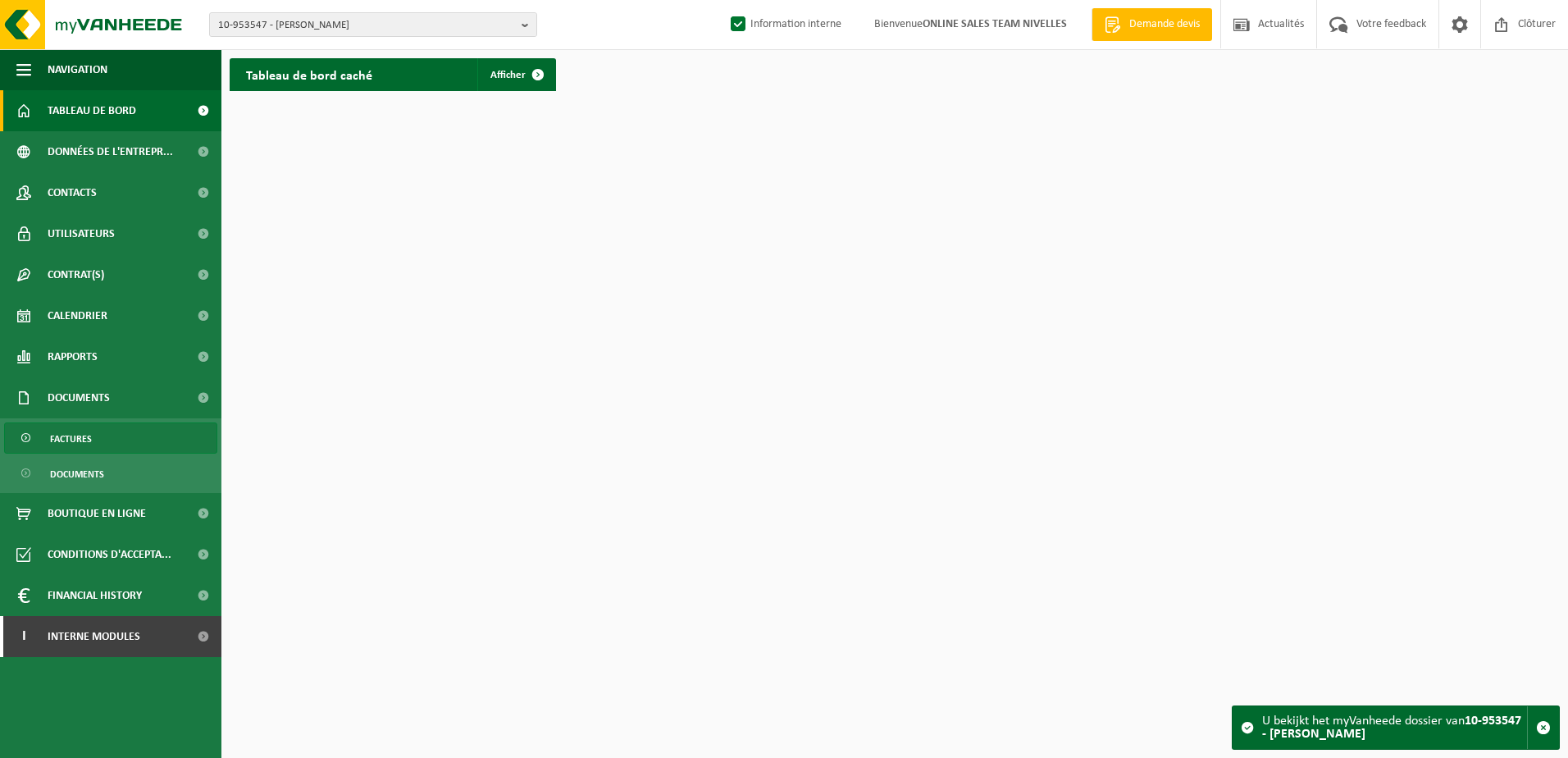
click at [85, 430] on span "Factures" at bounding box center [71, 438] width 42 height 31
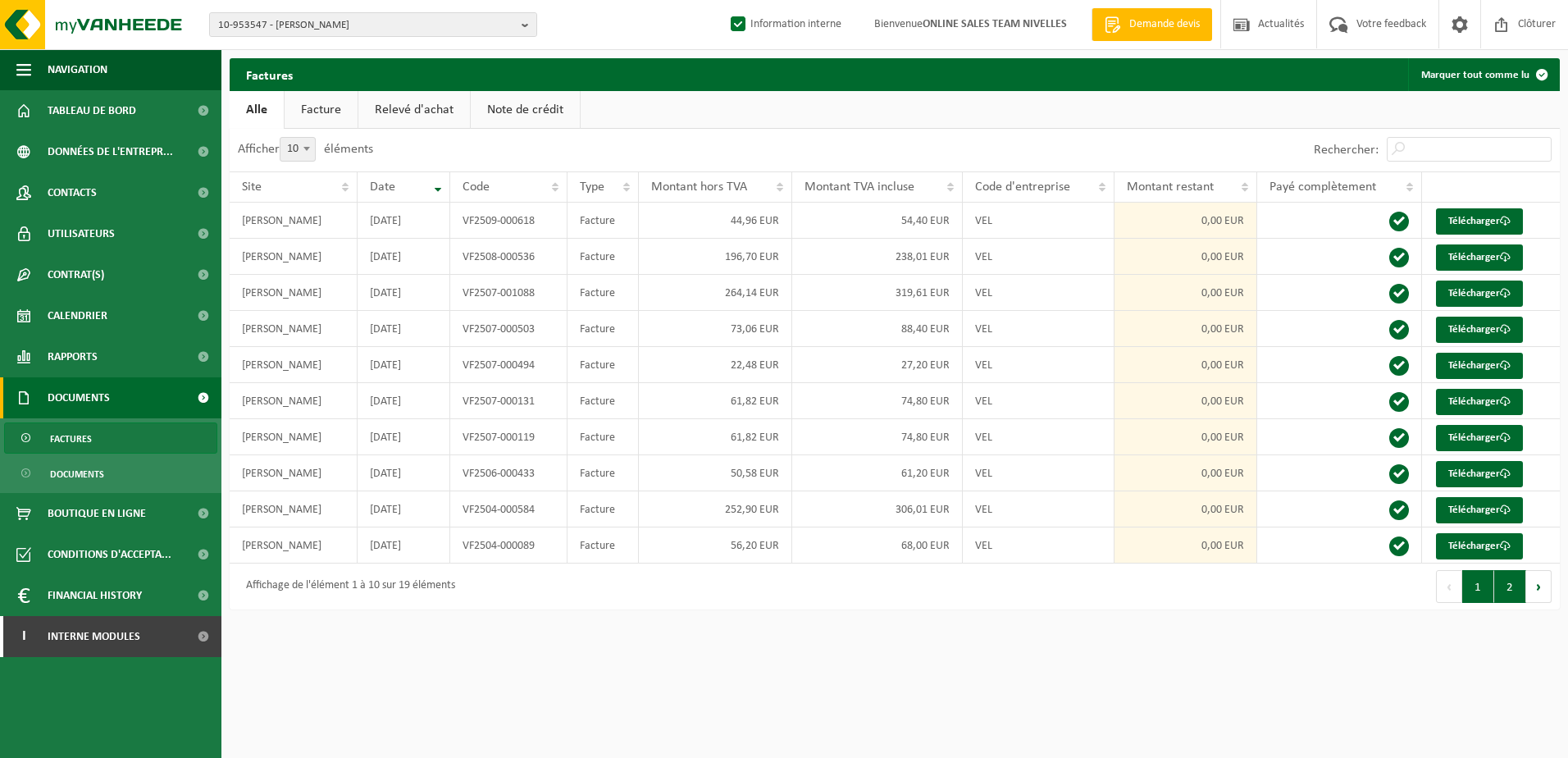
click at [1513, 588] on button "2" at bounding box center [1509, 586] width 32 height 33
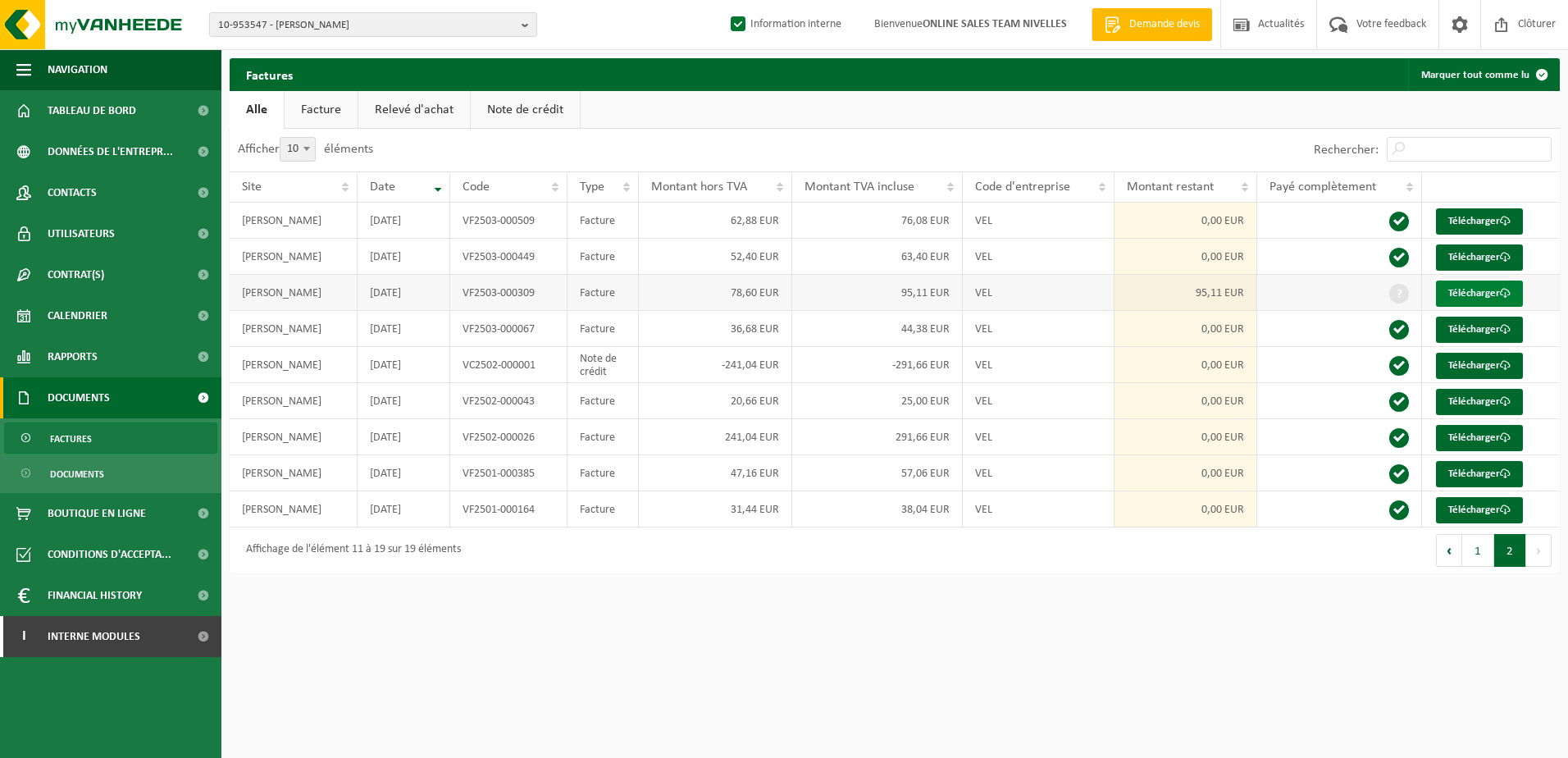
click at [1475, 298] on link "Télécharger" at bounding box center [1479, 293] width 87 height 26
click at [533, 23] on b "button" at bounding box center [529, 24] width 15 height 23
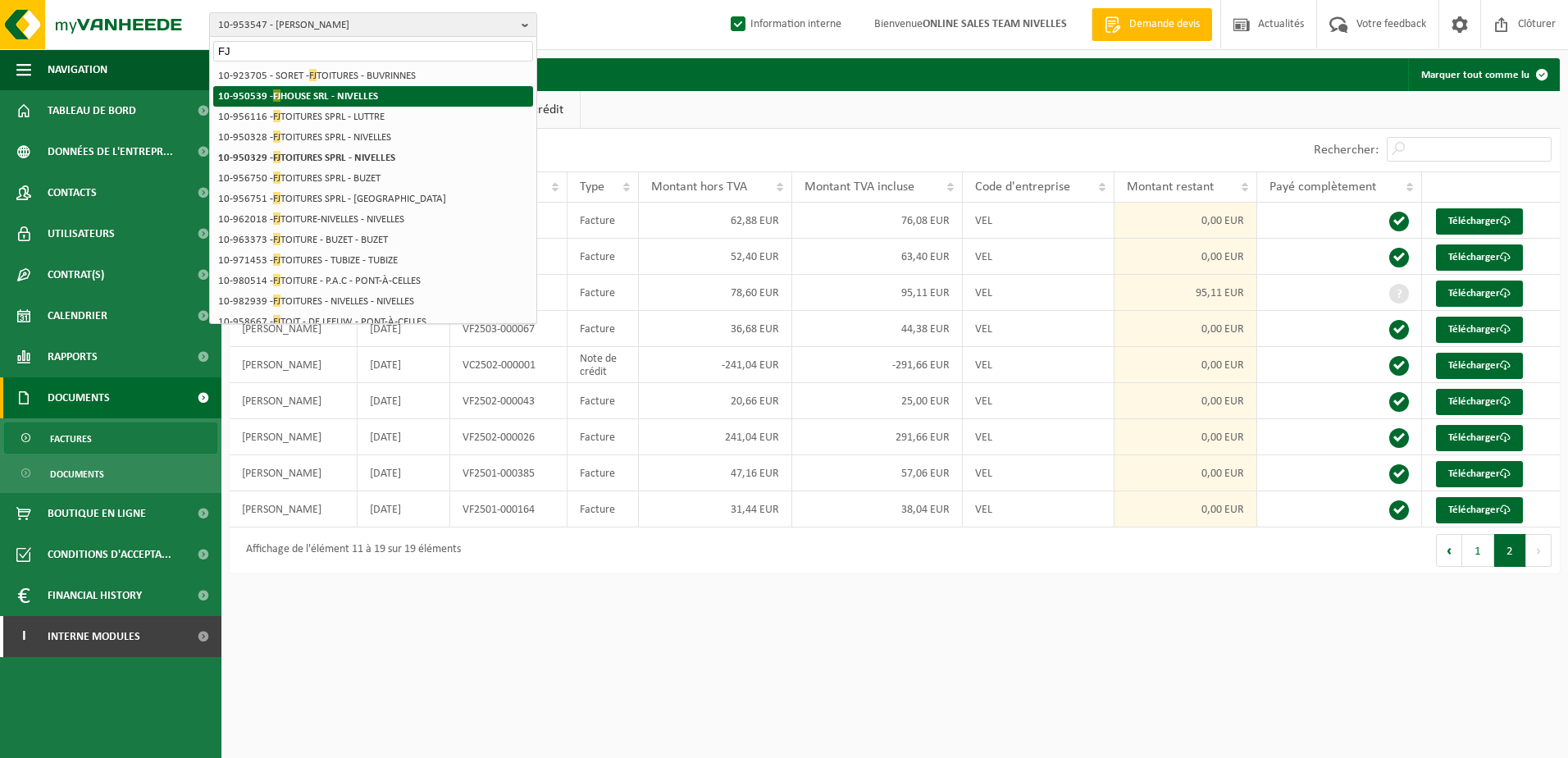
type input "FJ"
click at [401, 88] on li "10-950539 - FJ HOUSE SRL - [GEOGRAPHIC_DATA]" at bounding box center [372, 96] width 319 height 20
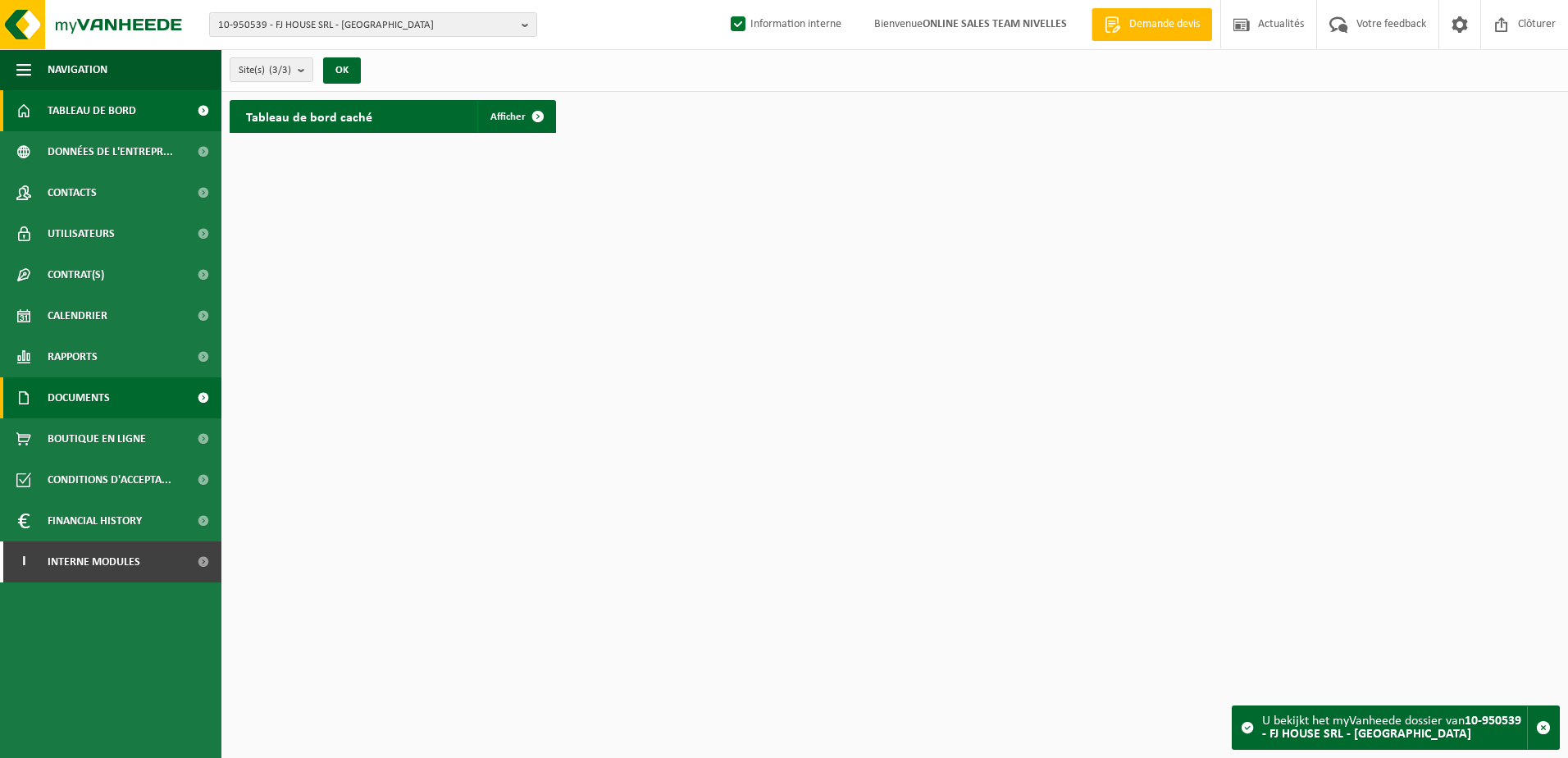
click at [80, 396] on span "Documents" at bounding box center [78, 398] width 62 height 41
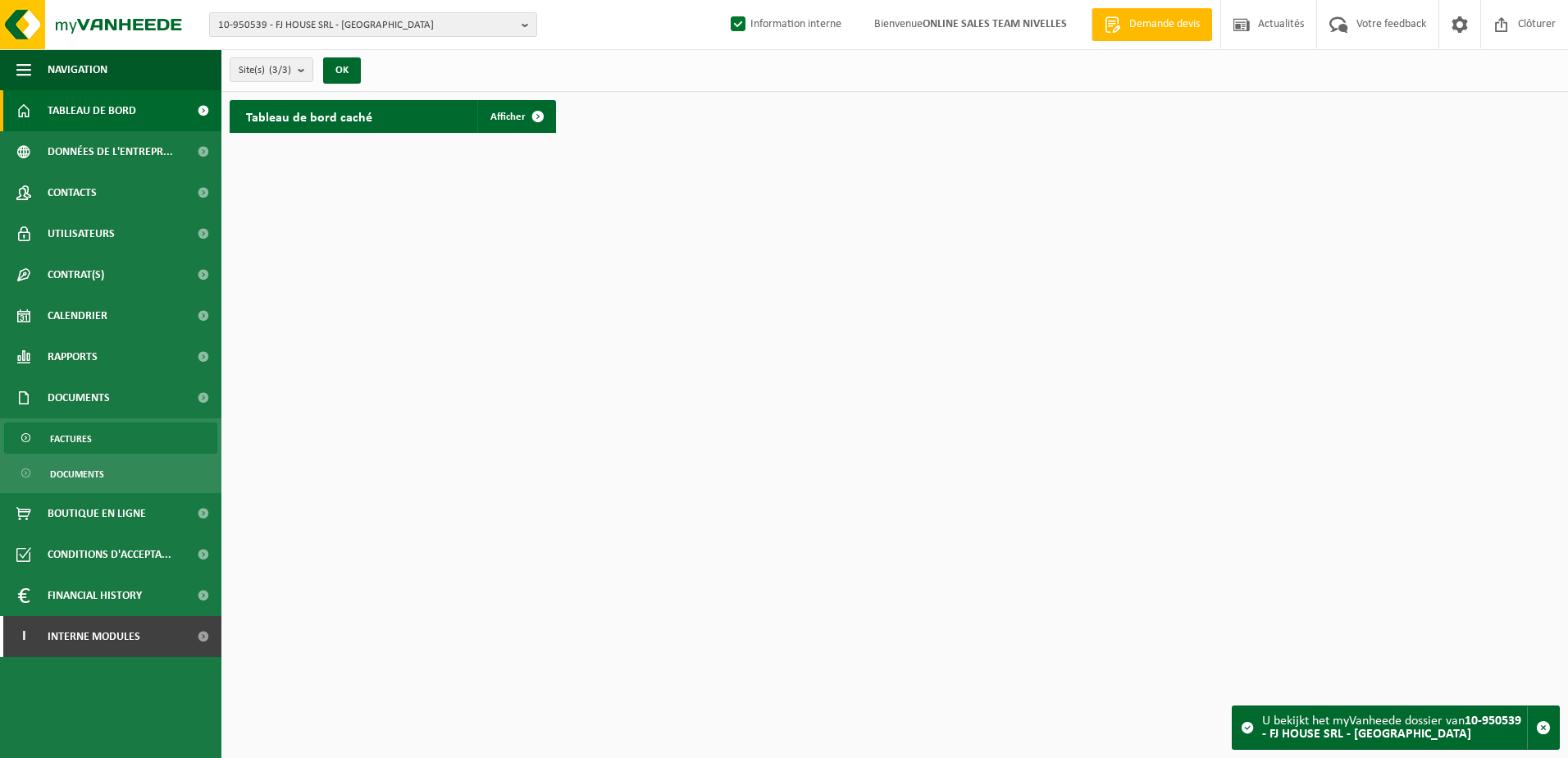
click at [80, 429] on span "Factures" at bounding box center [71, 438] width 42 height 31
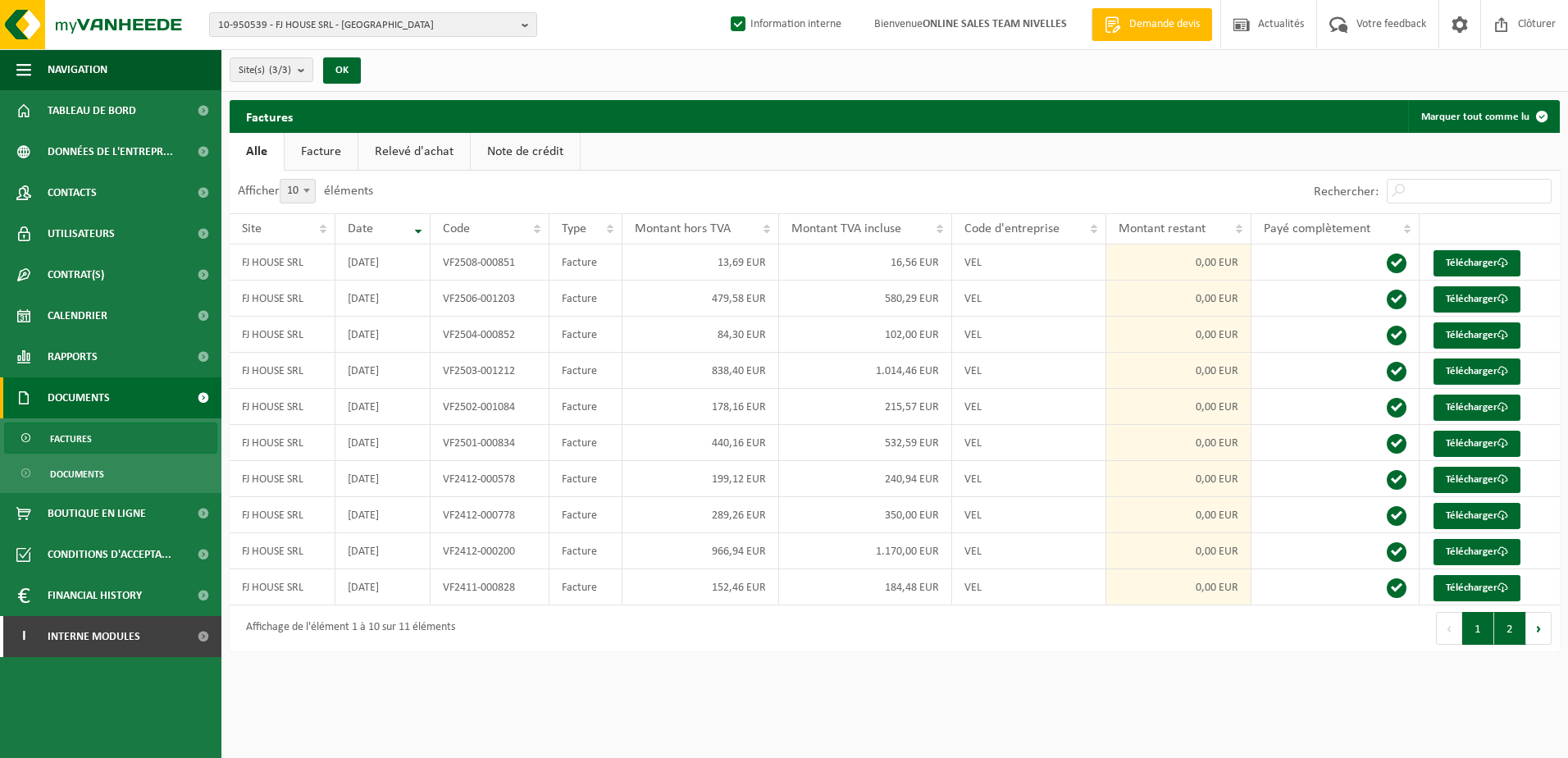
click at [1514, 635] on button "2" at bounding box center [1509, 628] width 32 height 33
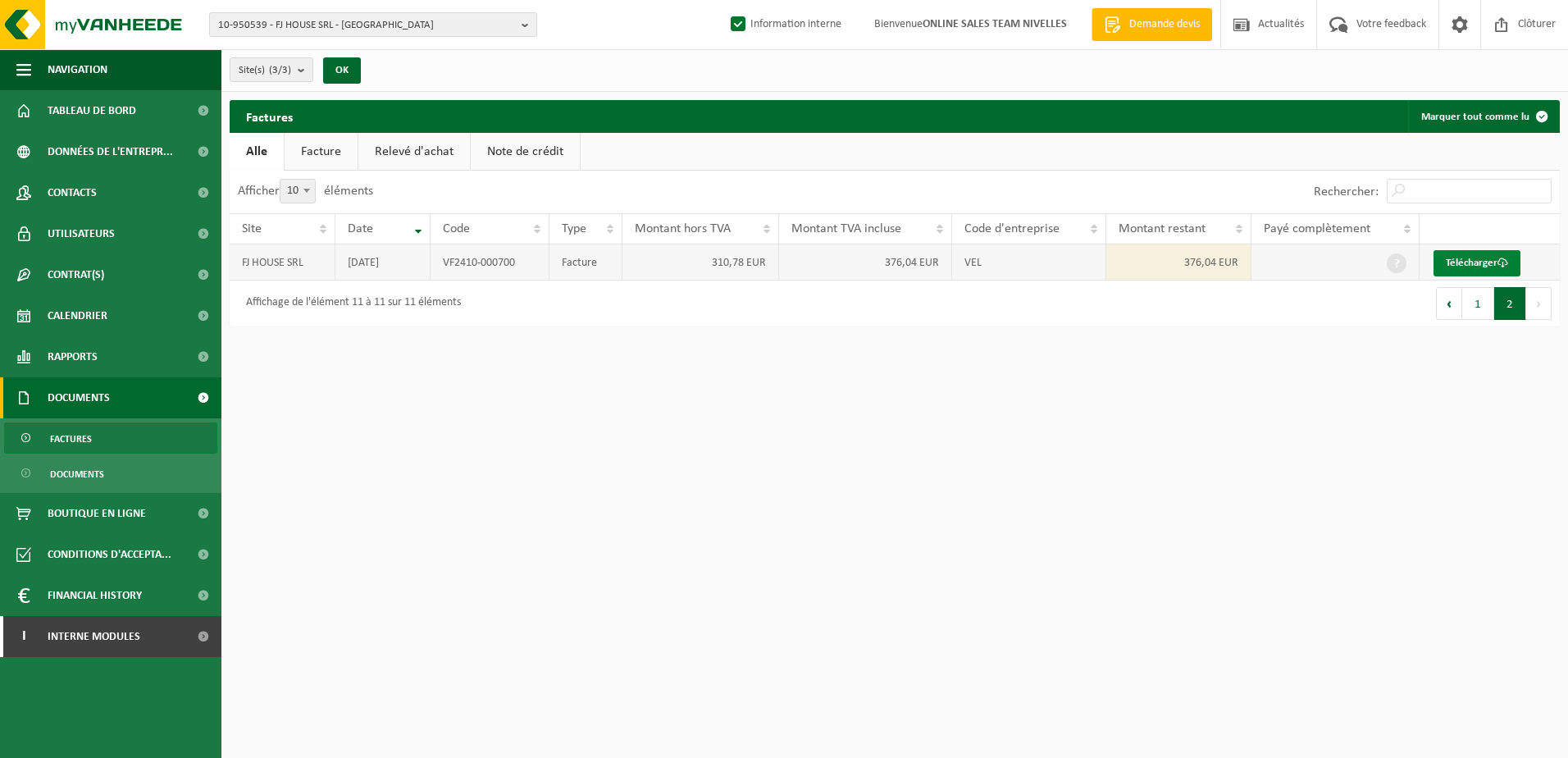
click at [1486, 256] on link "Télécharger" at bounding box center [1476, 264] width 87 height 26
click at [518, 26] on button "10-950539 - FJ HOUSE SRL - NIVELLES" at bounding box center [373, 24] width 328 height 24
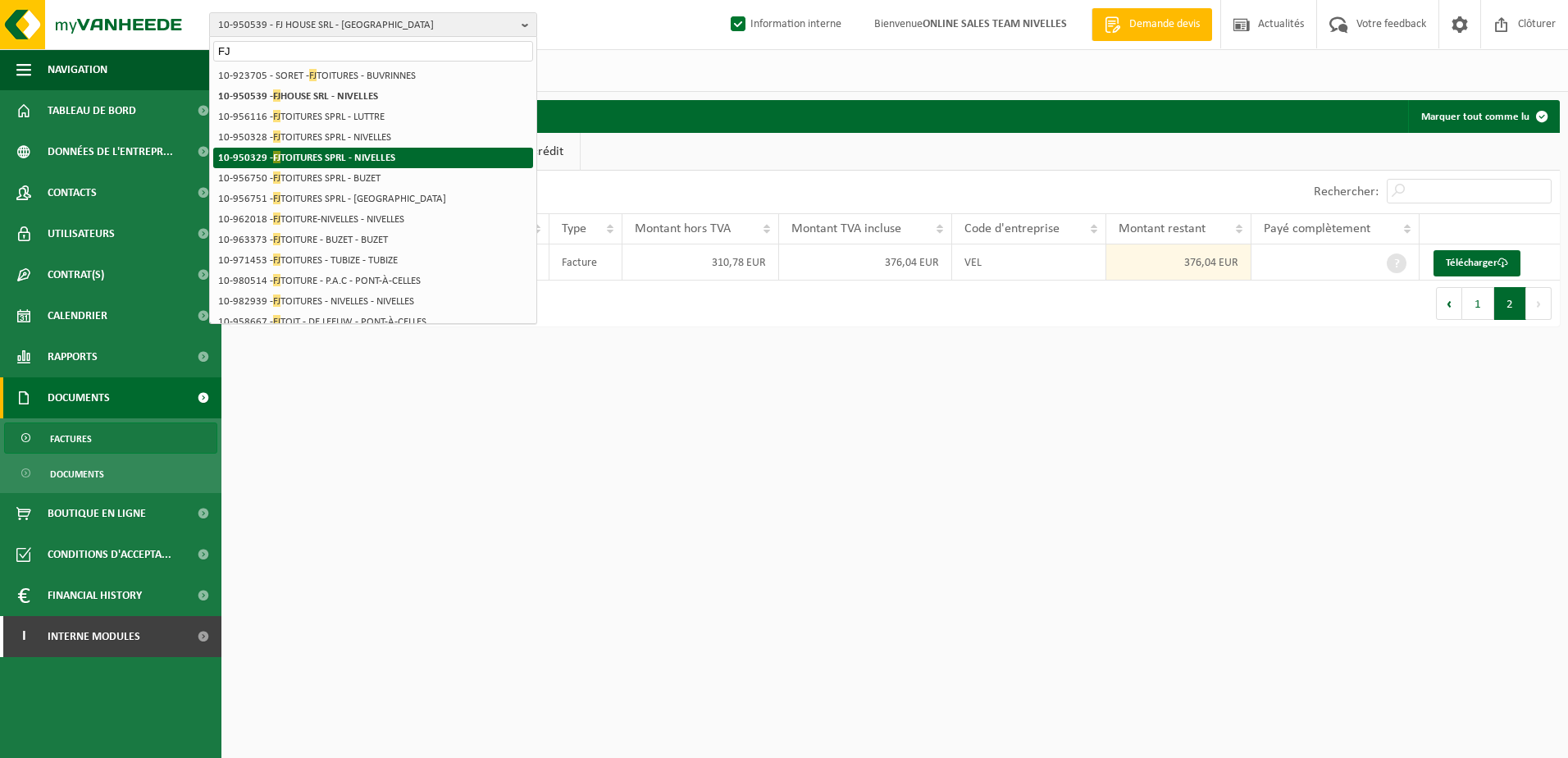
type input "FJ"
click at [378, 161] on strong "10-950329 - FJ TOITURES SPRL - NIVELLES" at bounding box center [306, 156] width 177 height 12
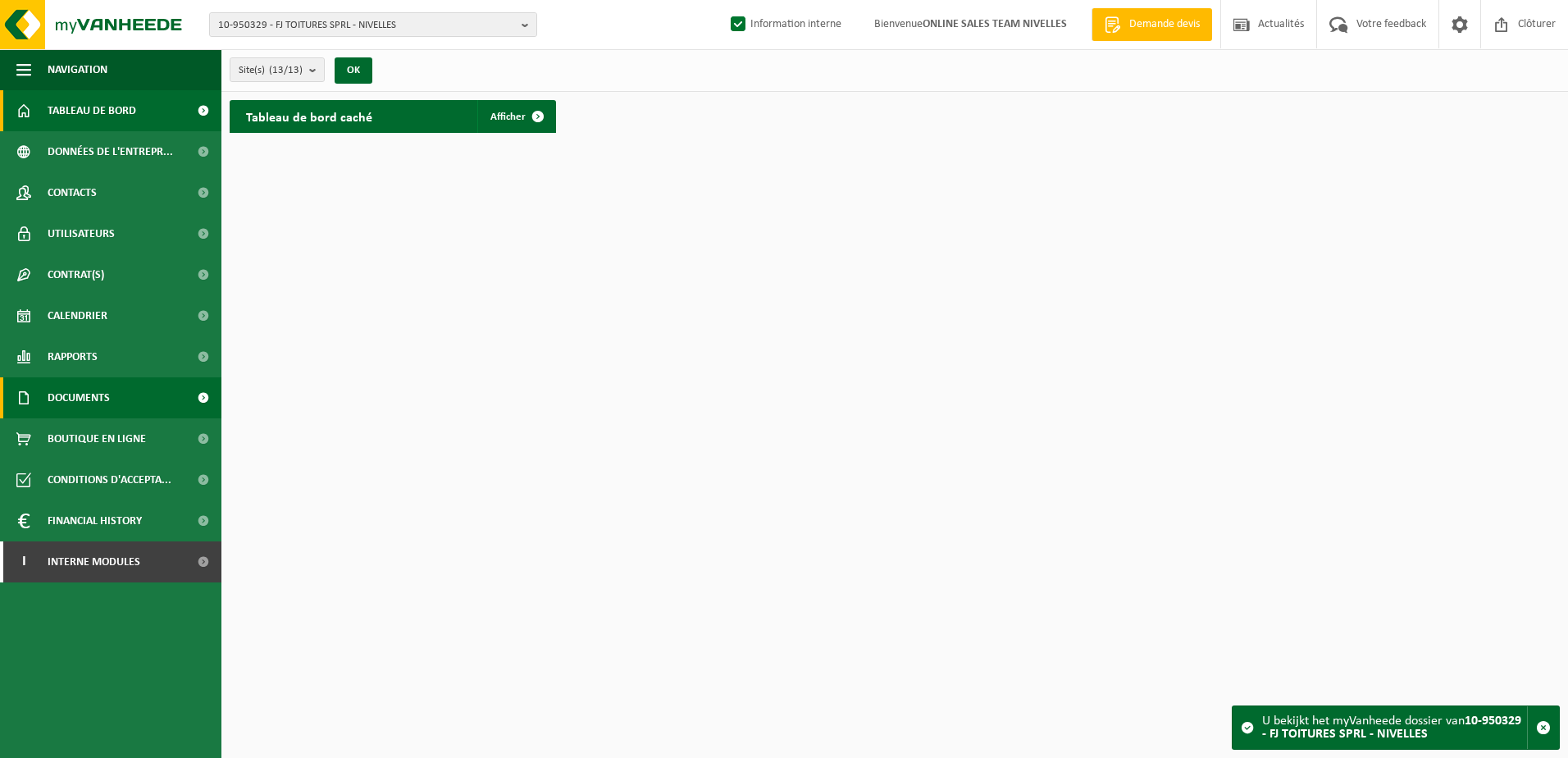
click at [125, 400] on link "Documents" at bounding box center [111, 398] width 222 height 41
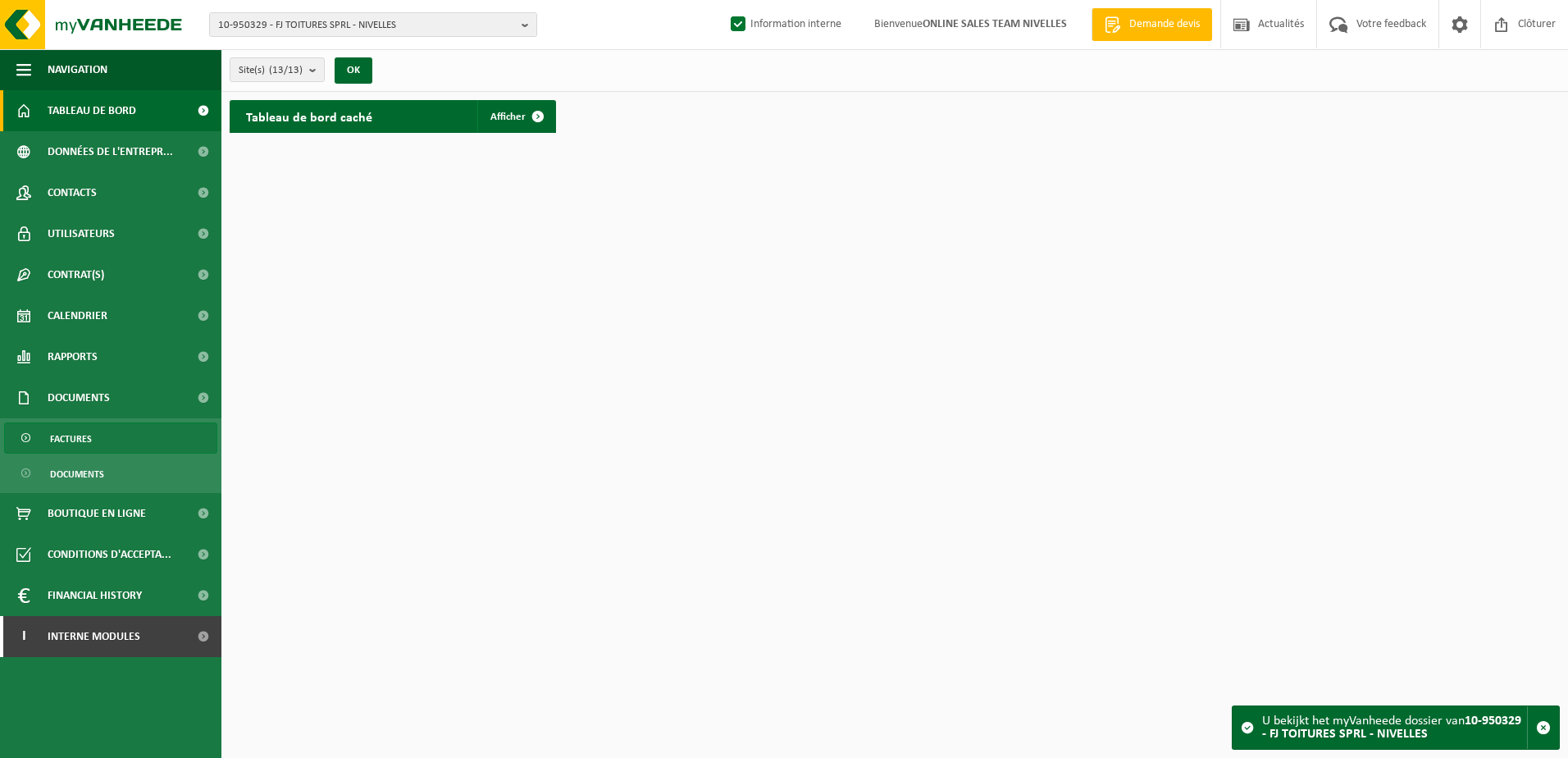
click at [125, 443] on link "Factures" at bounding box center [110, 438] width 213 height 31
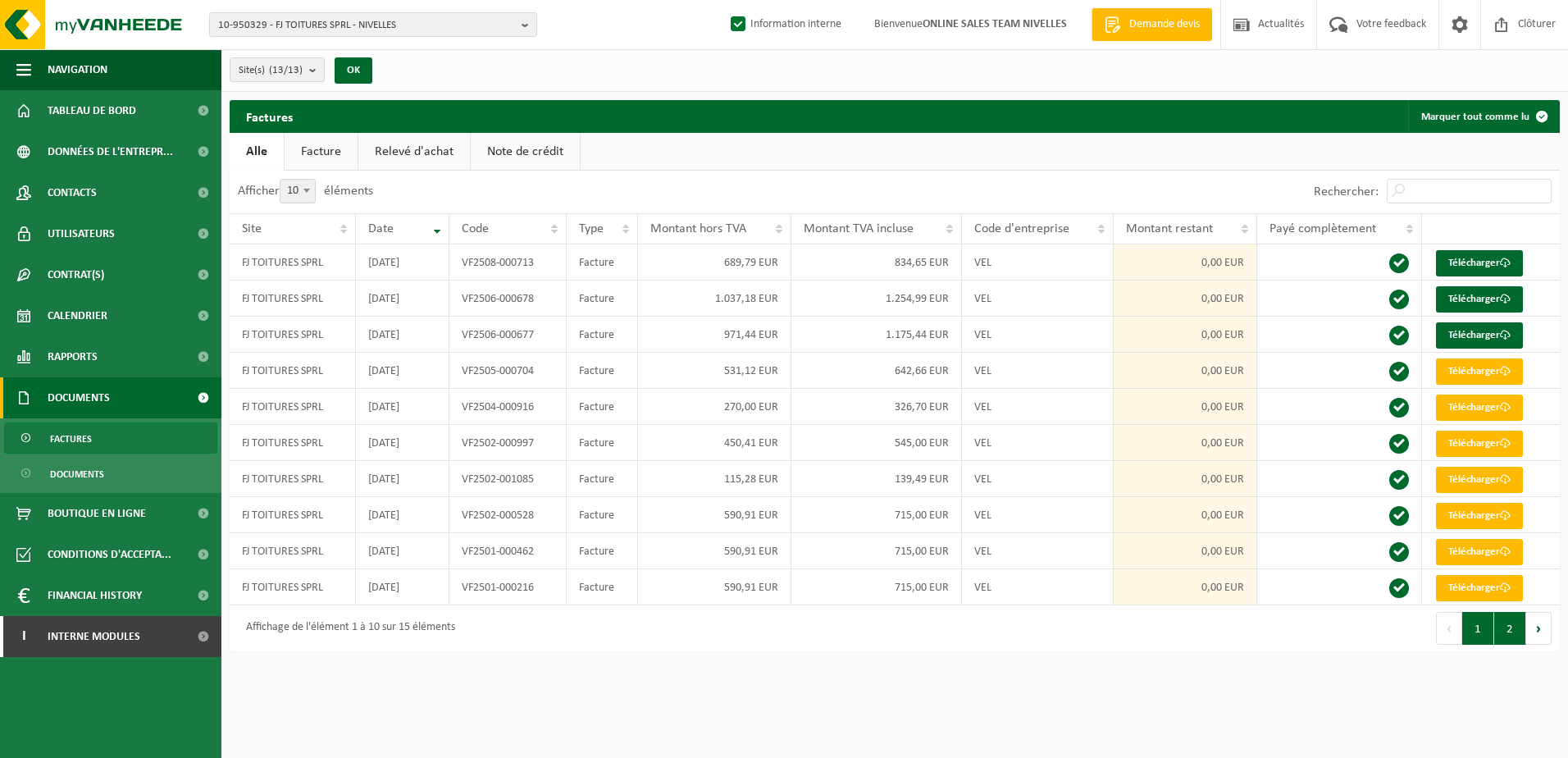
click at [1517, 633] on button "2" at bounding box center [1509, 628] width 32 height 33
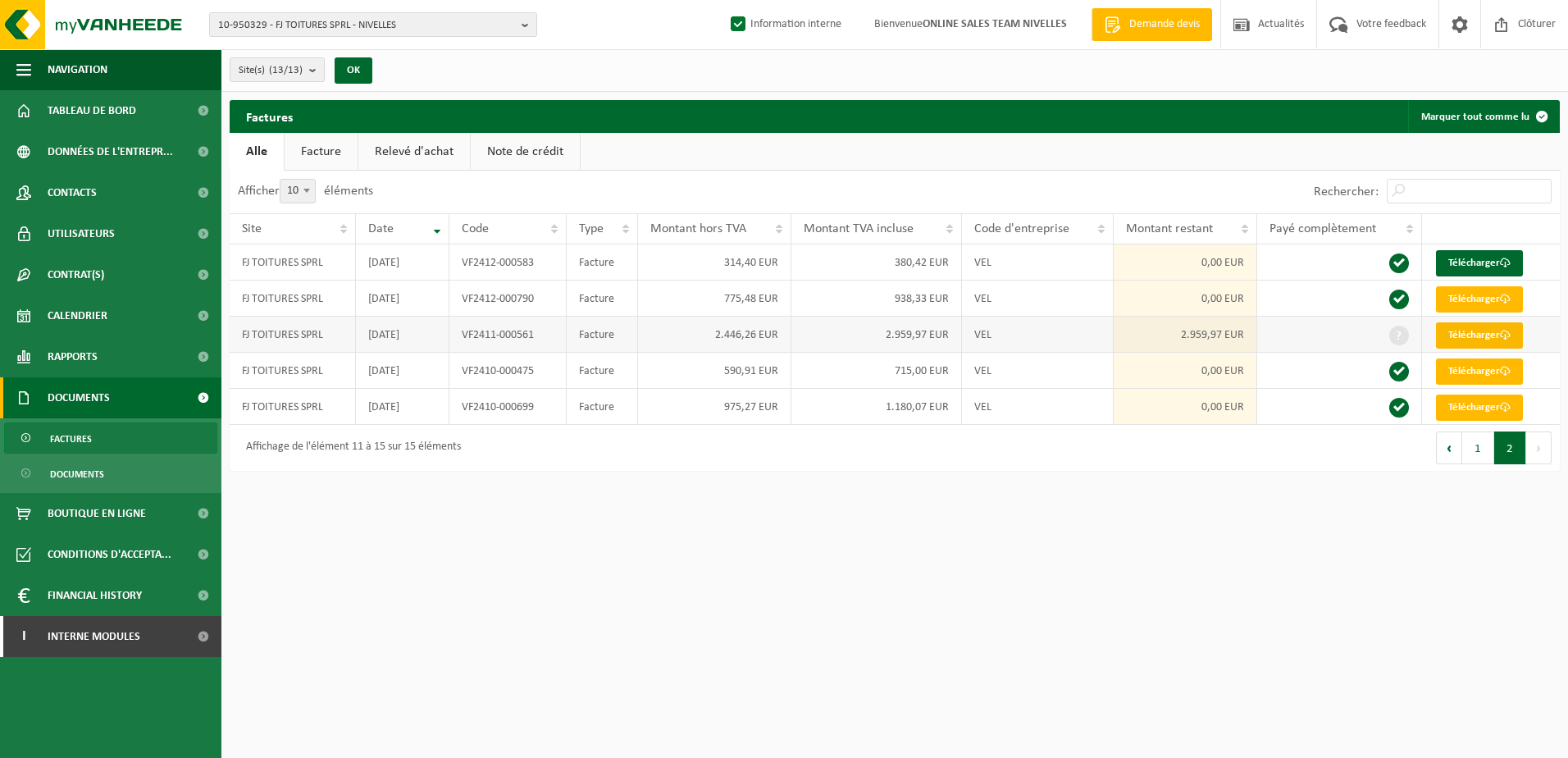
click at [1480, 337] on link "Télécharger" at bounding box center [1479, 335] width 87 height 26
click at [798, 570] on html "10-950329 - FJ TOITURES SPRL - NIVELLES 10-950329 - FJ TOITURES SPRL - NIVELLES…" at bounding box center [784, 379] width 1568 height 758
